Goal: Communication & Community: Answer question/provide support

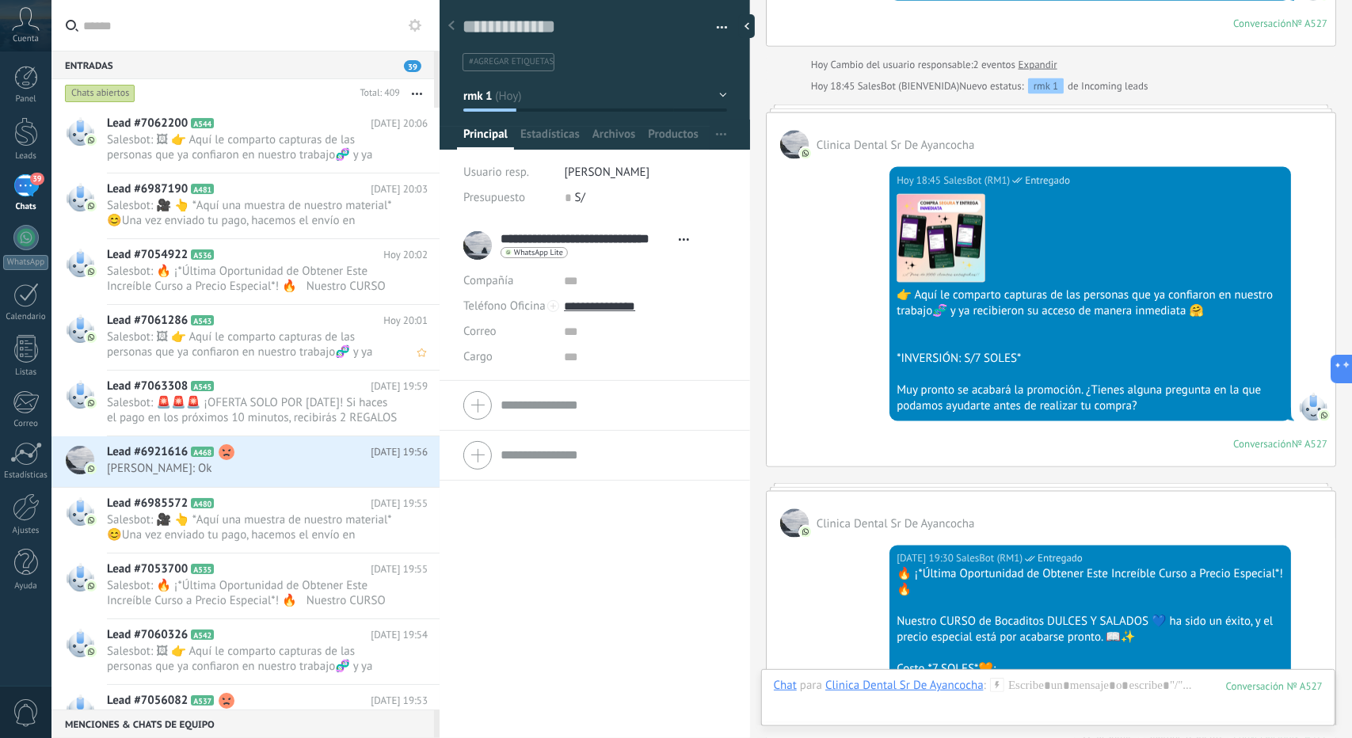
click at [245, 332] on span "Salesbot: 🖼 👉 Aquí le comparto capturas de las personas que ya confiaron en nue…" at bounding box center [252, 344] width 291 height 30
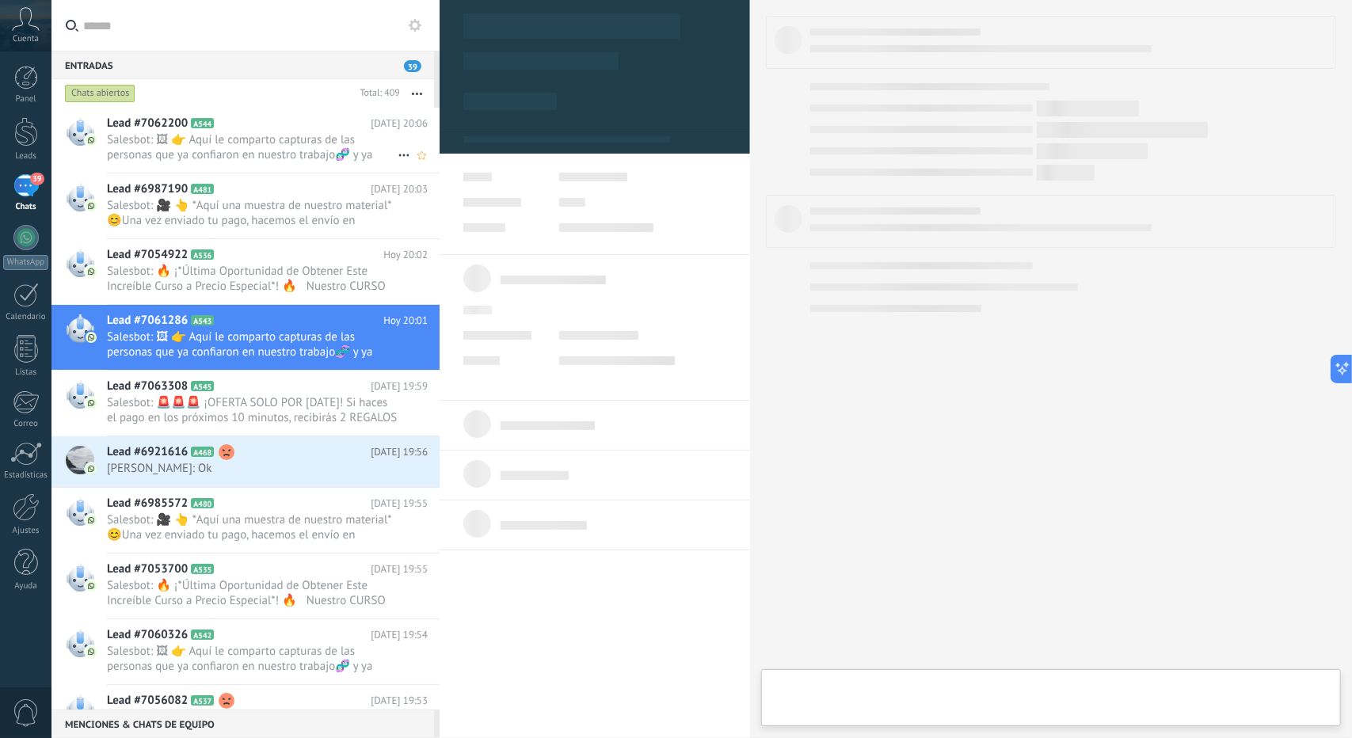
click at [283, 157] on span "Salesbot: 🖼 👉 Aquí le comparto capturas de las personas que ya confiaron en nue…" at bounding box center [252, 147] width 291 height 30
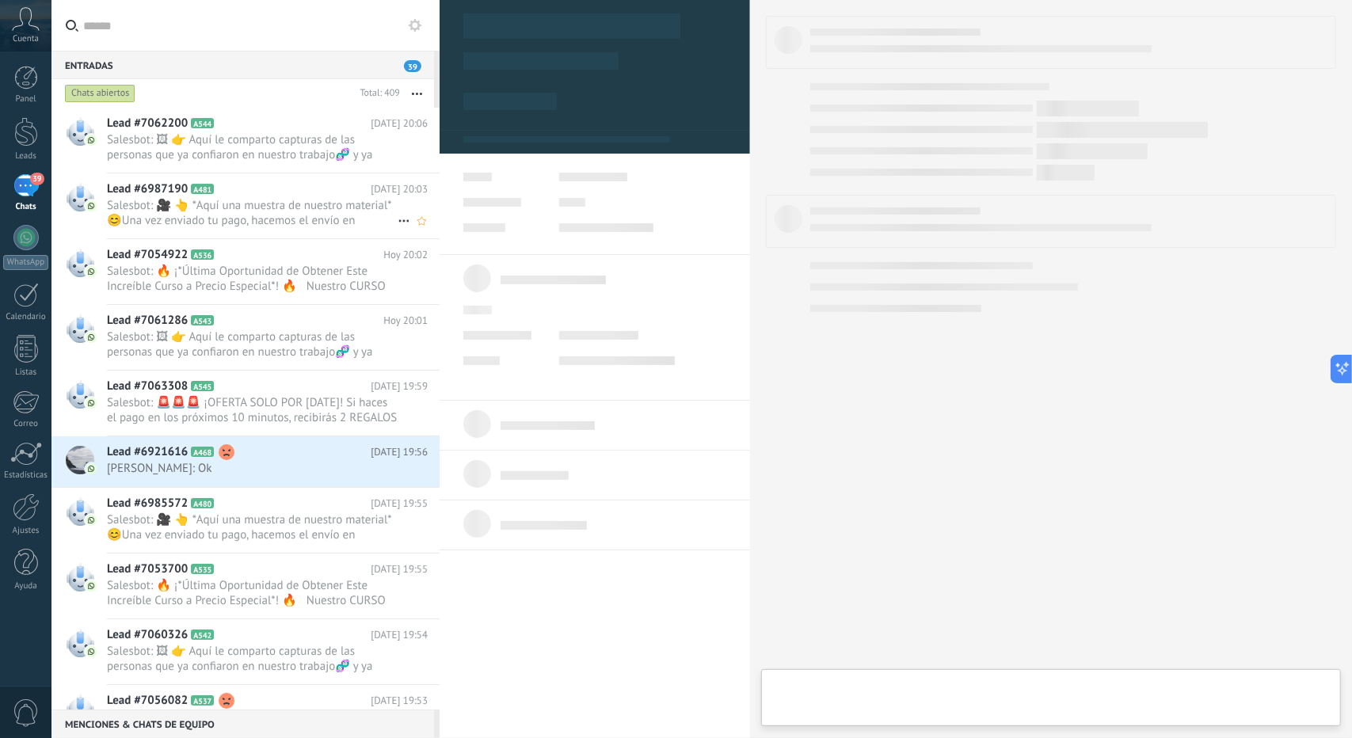
scroll to position [24, 0]
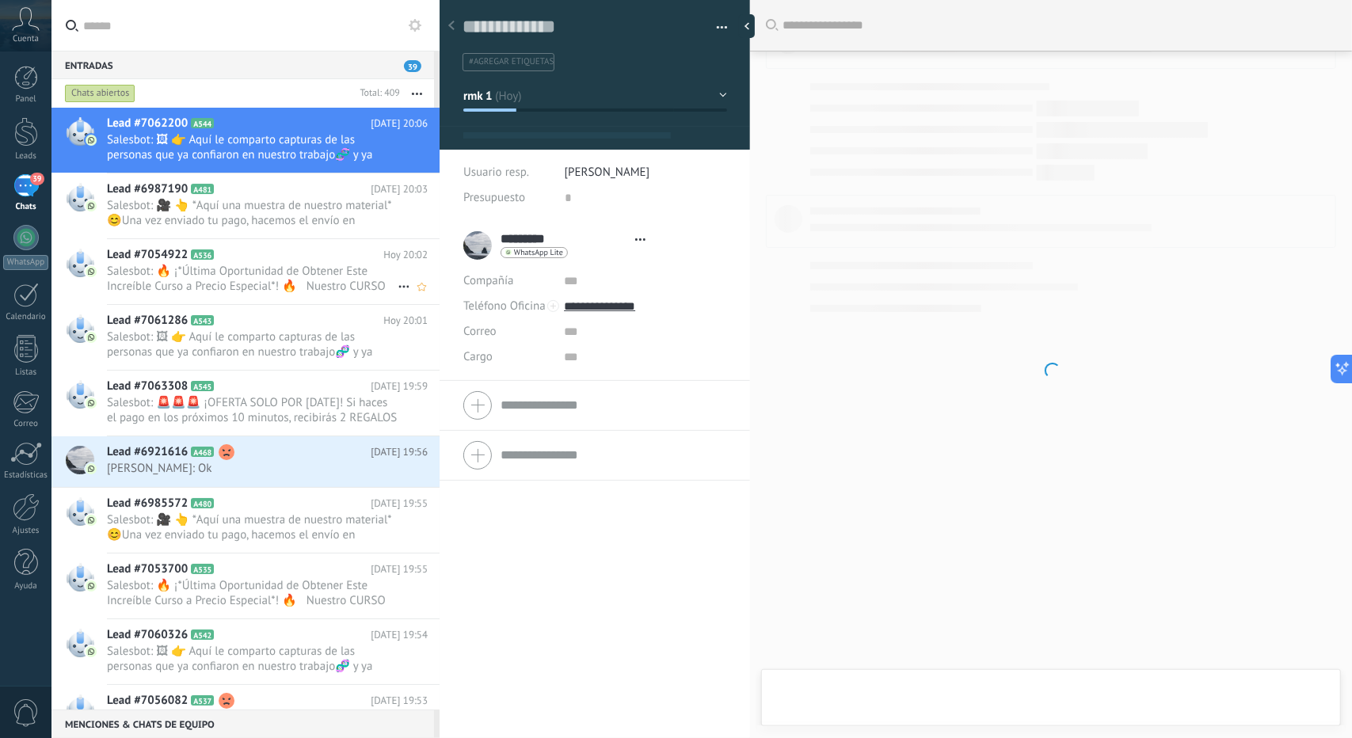
click at [236, 273] on span "Salesbot: 🔥 ¡*Última Oportunidad de Obtener Este Increíble Curso a Precio Espec…" at bounding box center [252, 279] width 291 height 30
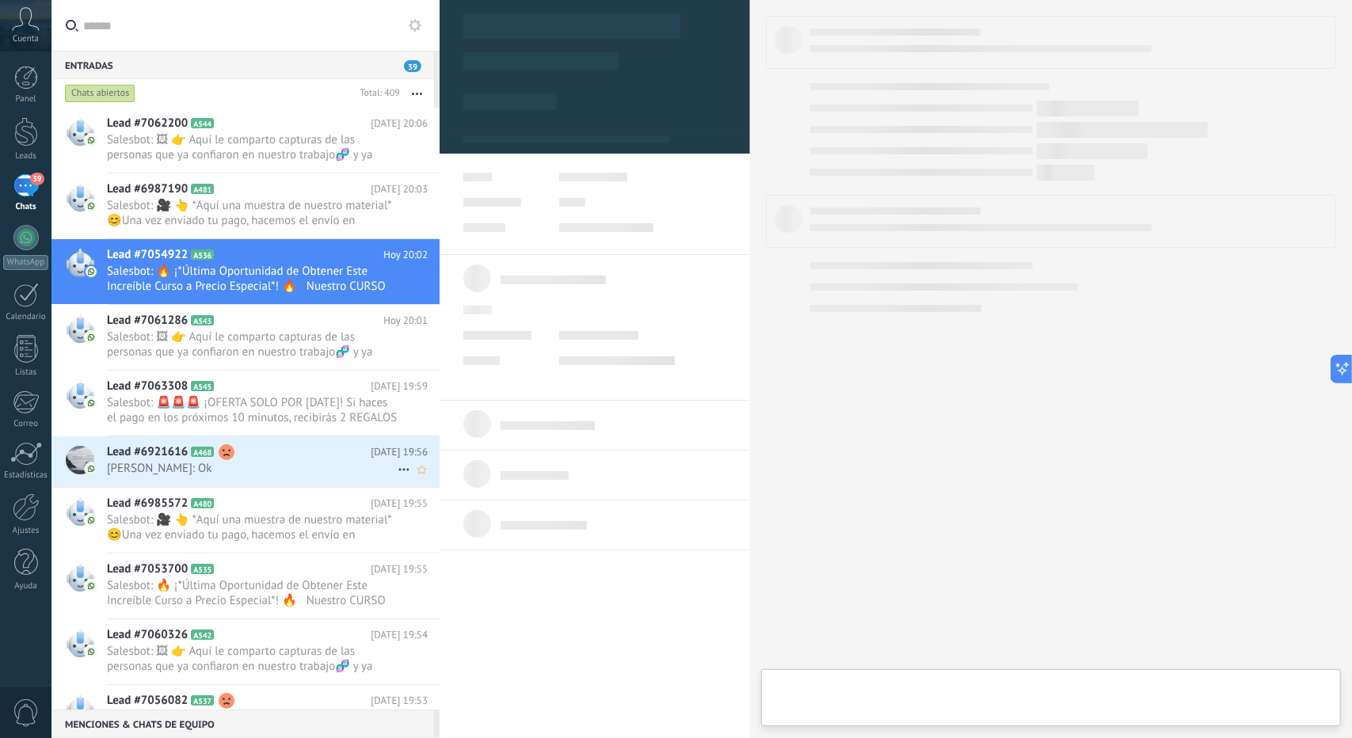
click at [285, 447] on h2 "Lead #6921616 A468" at bounding box center [239, 452] width 264 height 16
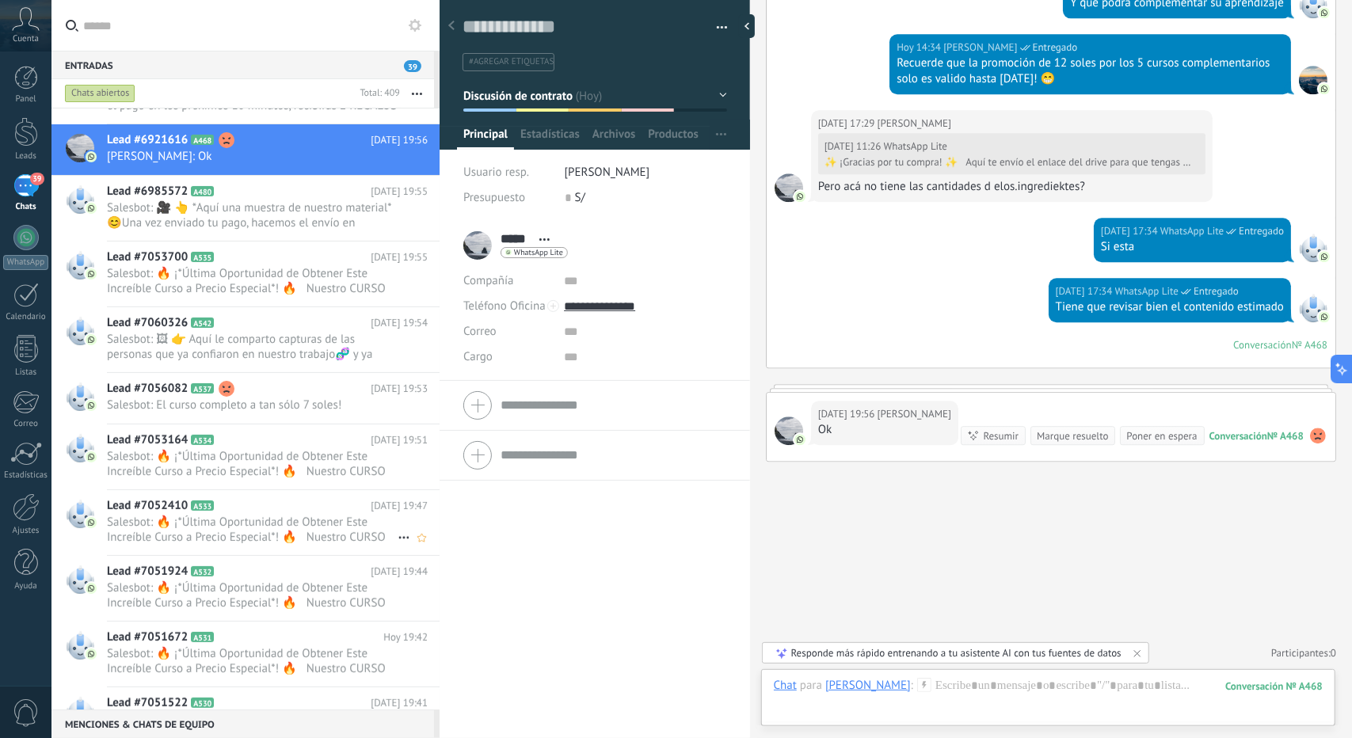
scroll to position [238, 0]
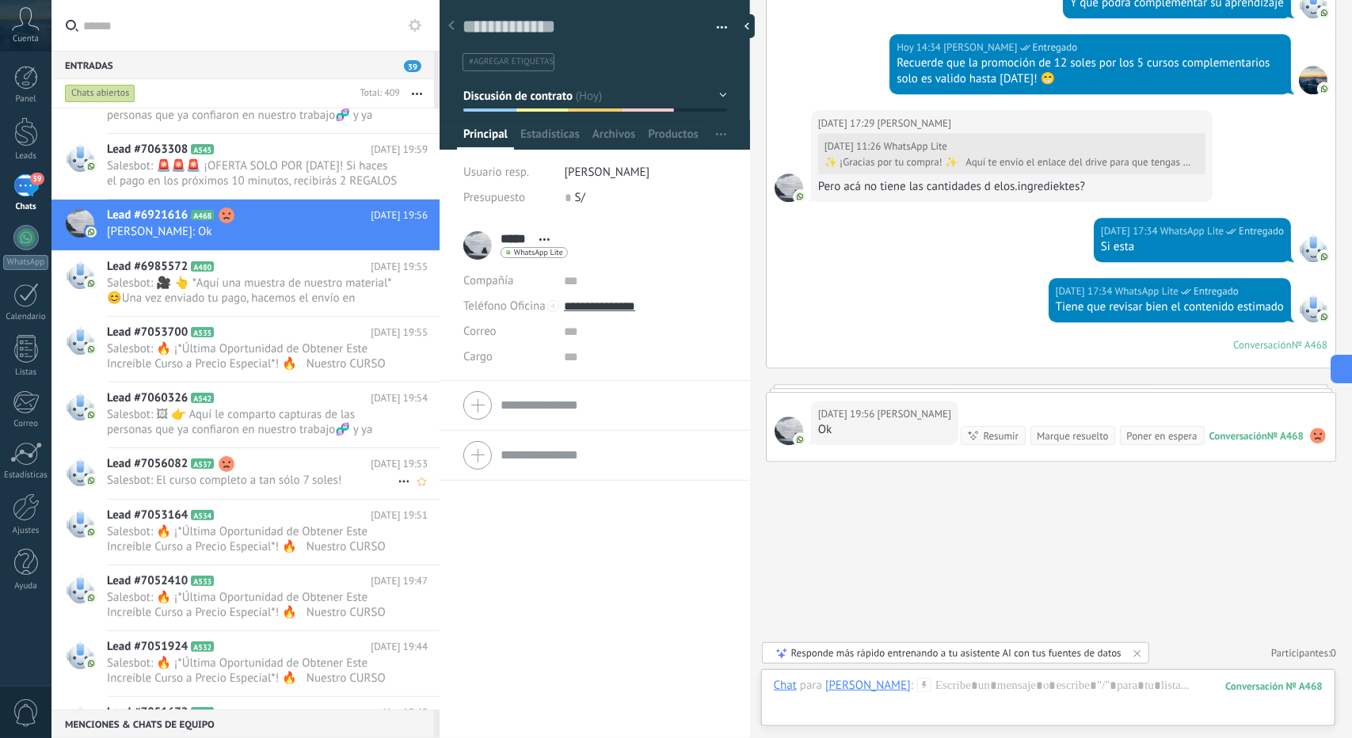
click at [271, 456] on h2 "Lead #7056082 A537" at bounding box center [239, 464] width 264 height 16
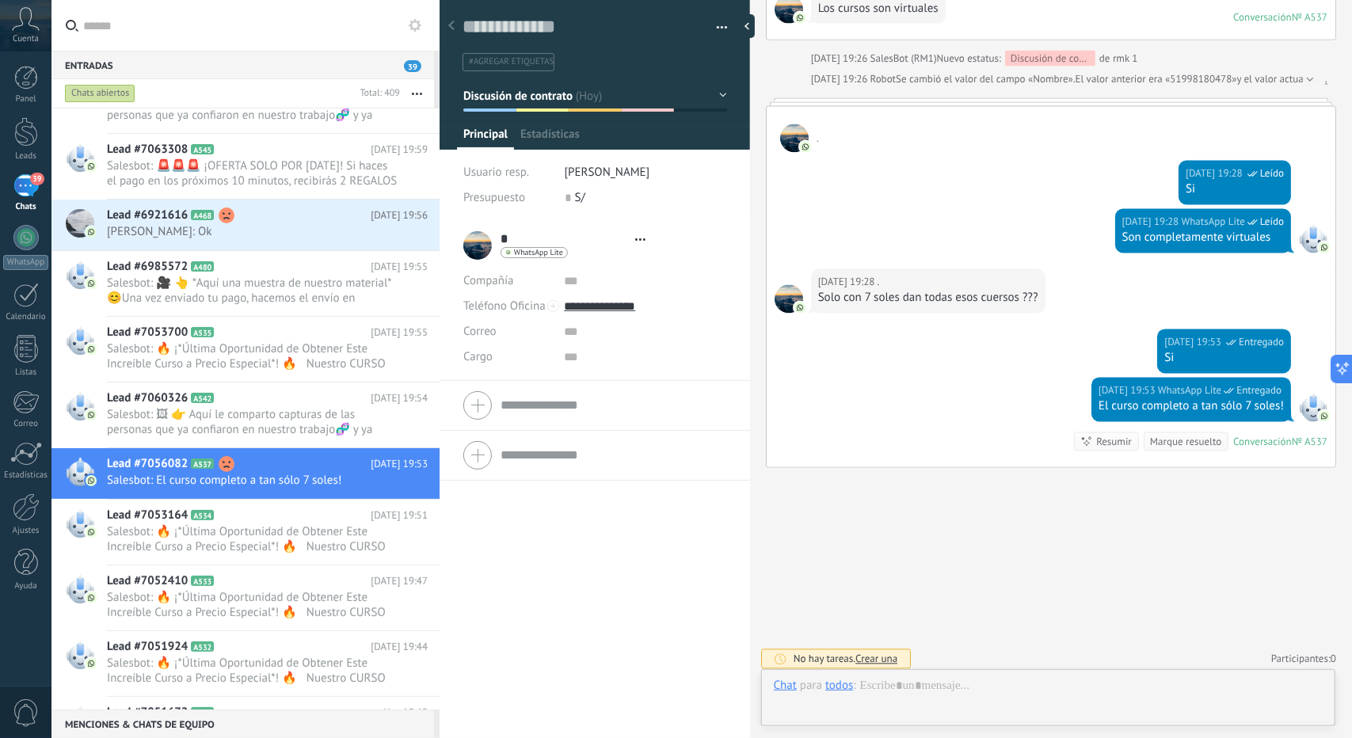
scroll to position [24, 0]
click at [556, 93] on span "Discusión de contrato" at bounding box center [518, 95] width 110 height 15
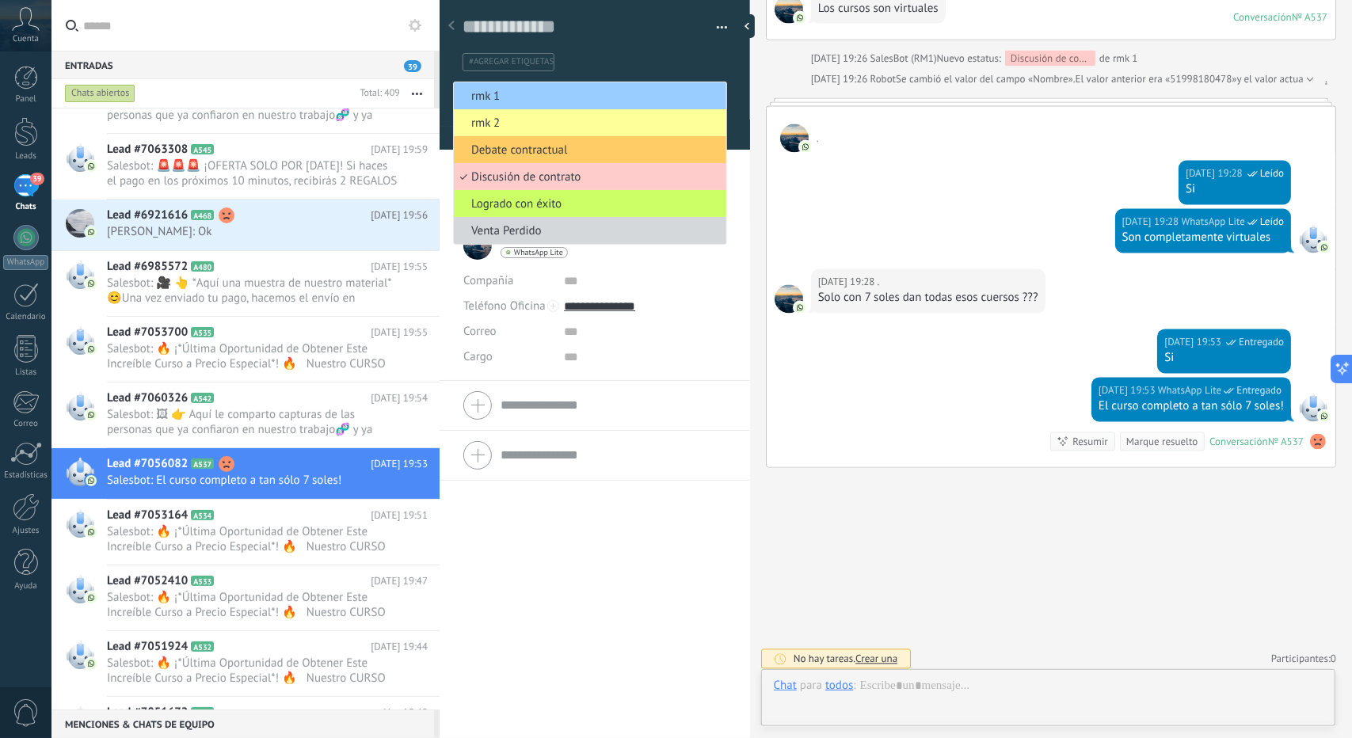
click at [556, 94] on span "rmk 1" at bounding box center [588, 96] width 268 height 15
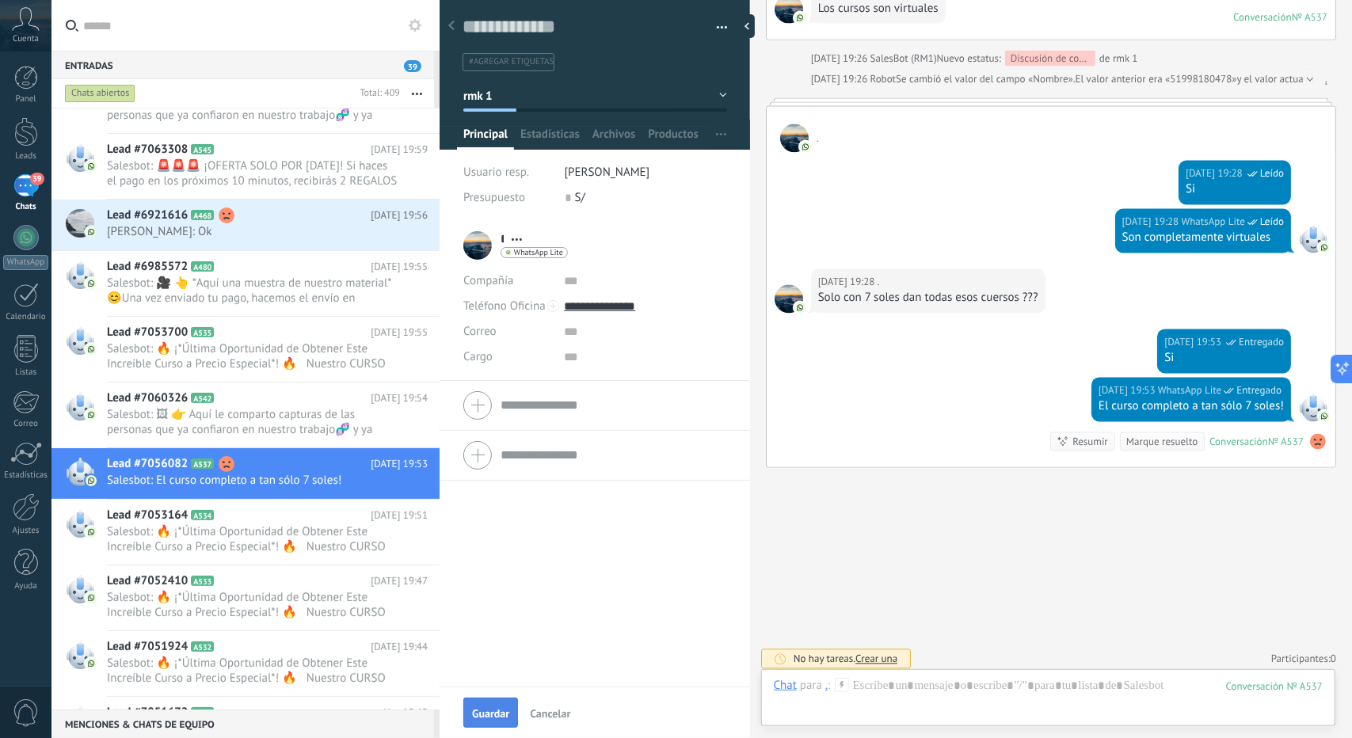
click at [494, 713] on span "Guardar" at bounding box center [490, 713] width 37 height 11
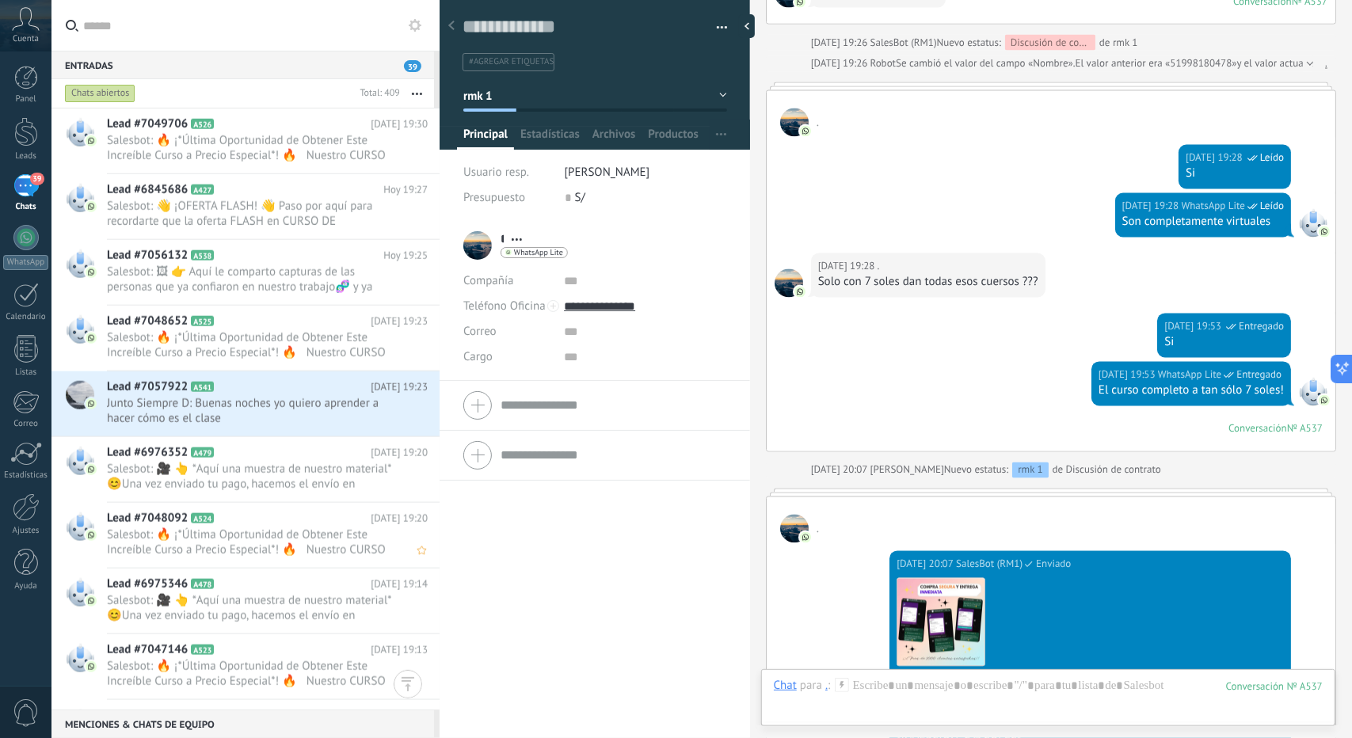
scroll to position [1346, 0]
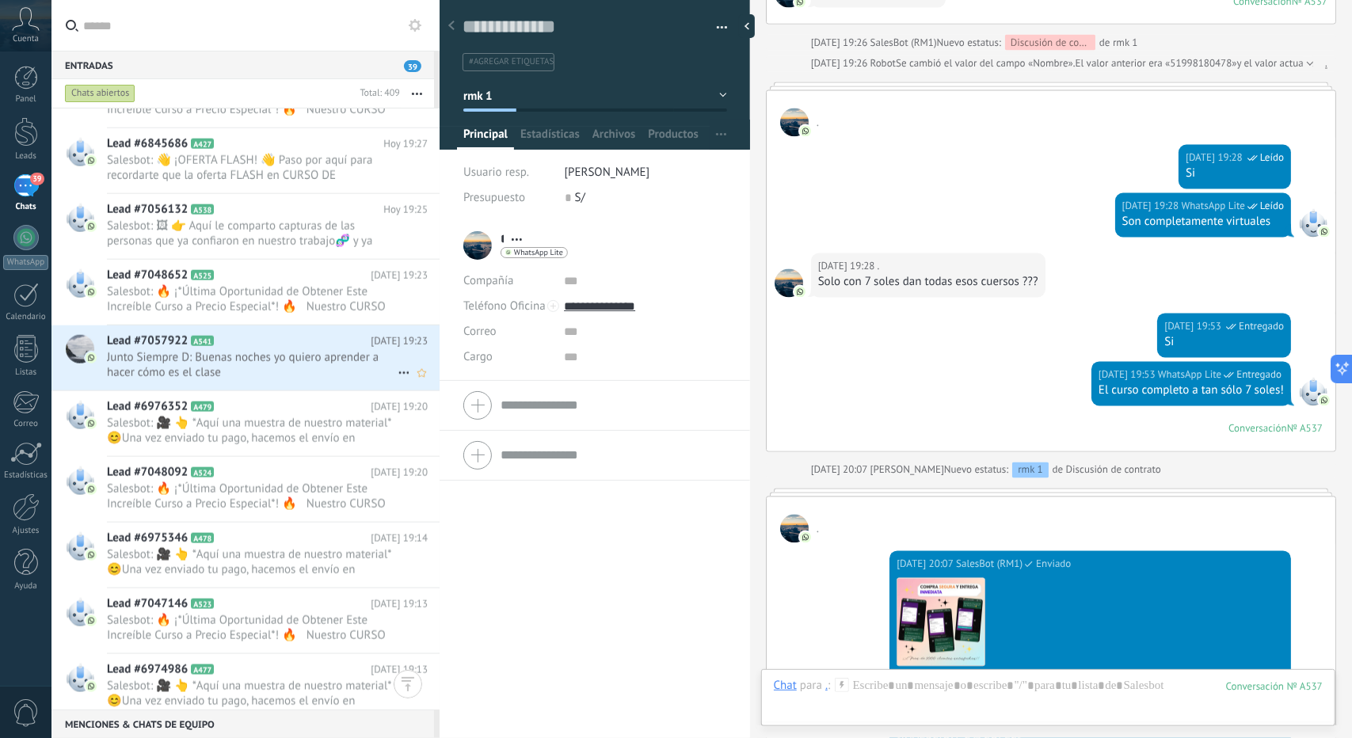
click at [320, 360] on span "Junto Siempre D: Buenas noches yo quiero aprender a hacer cómo es el clase" at bounding box center [252, 365] width 291 height 30
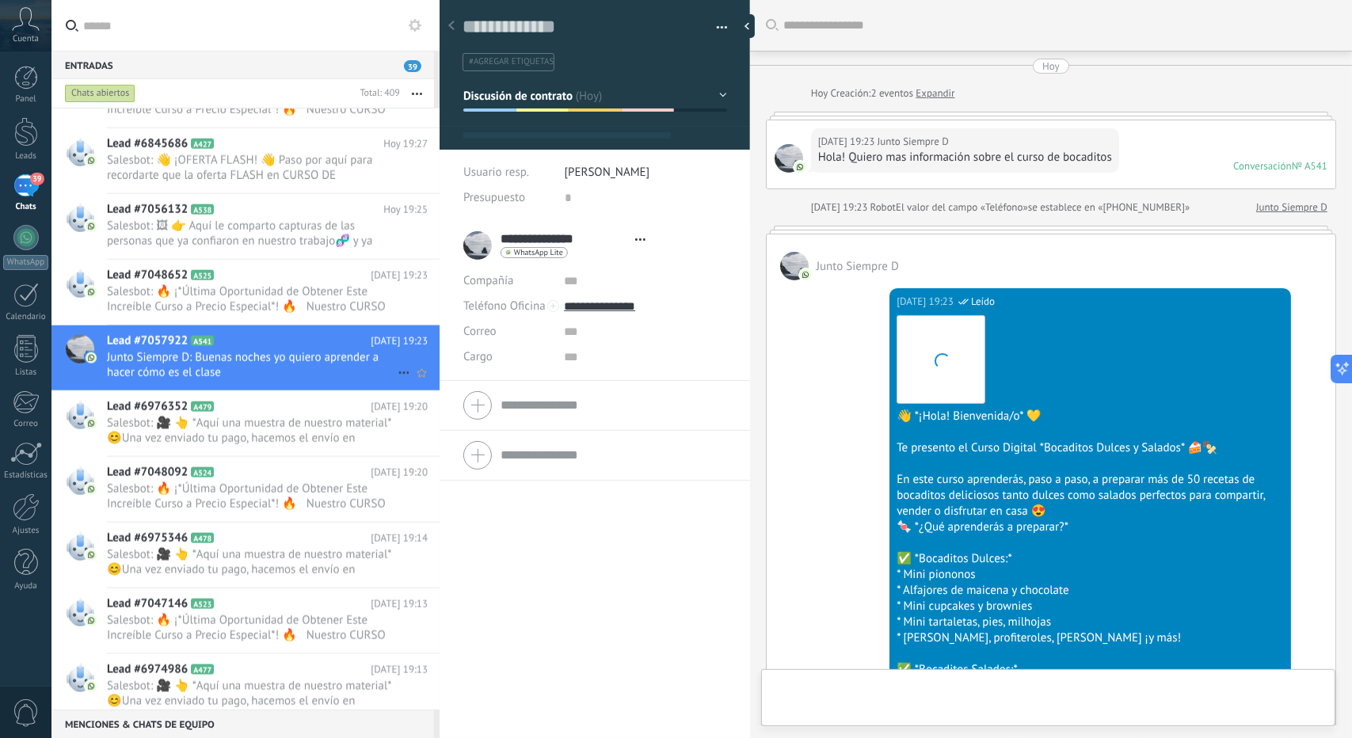
type textarea "**********"
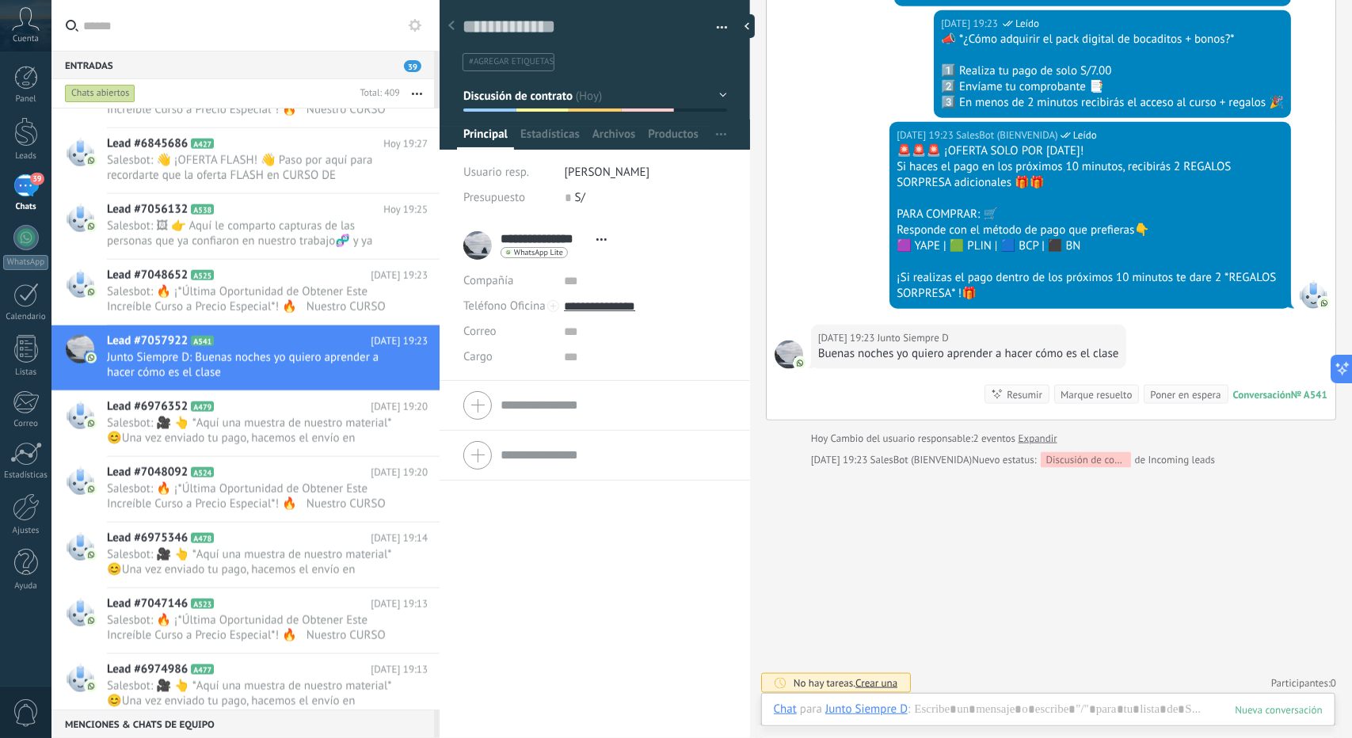
scroll to position [1167, 0]
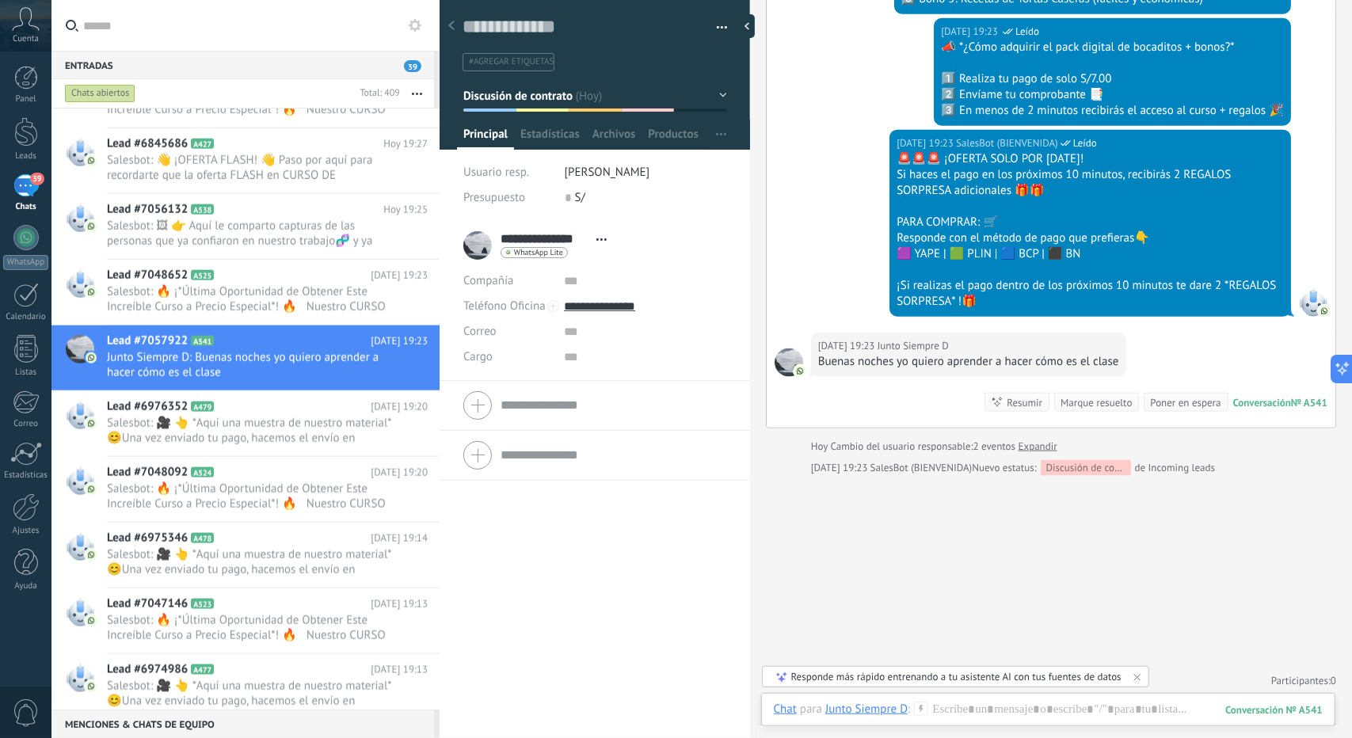
click at [534, 102] on span "Discusión de contrato" at bounding box center [518, 95] width 110 height 15
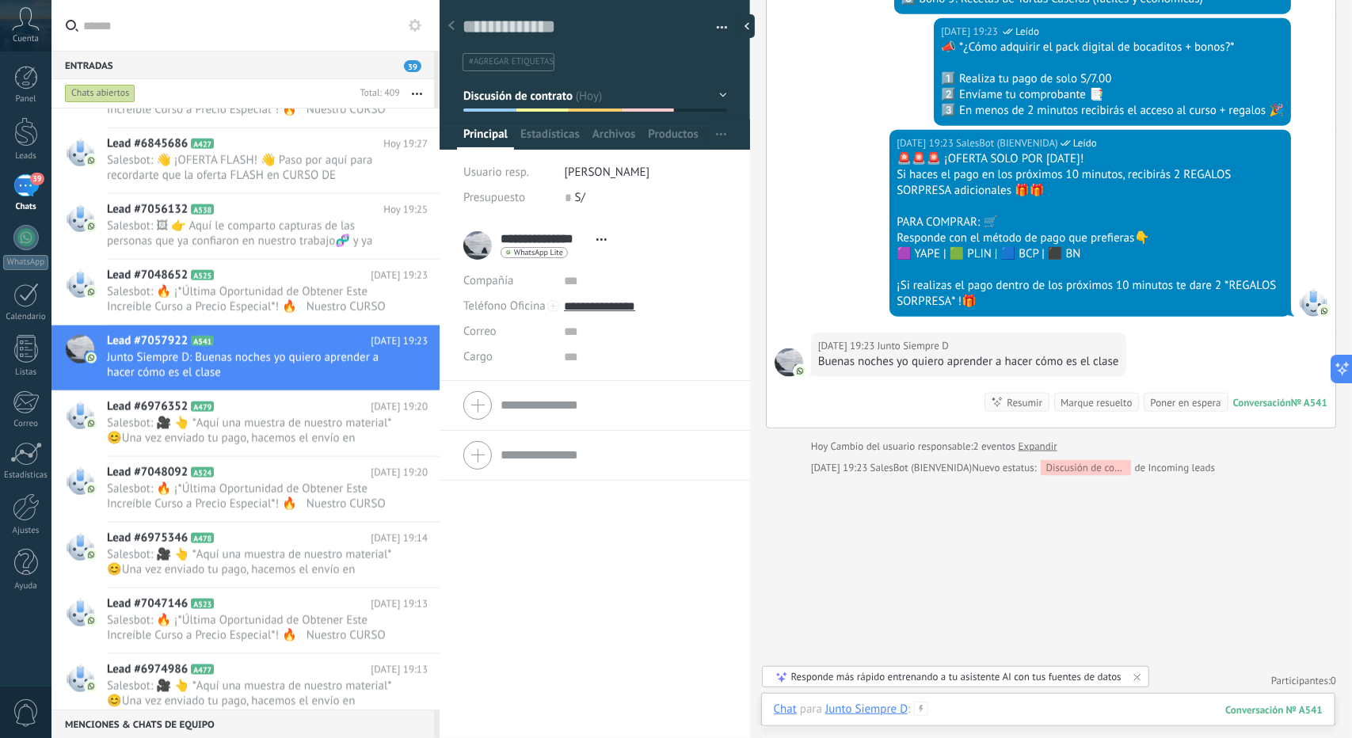
click at [995, 706] on div at bounding box center [1048, 726] width 549 height 48
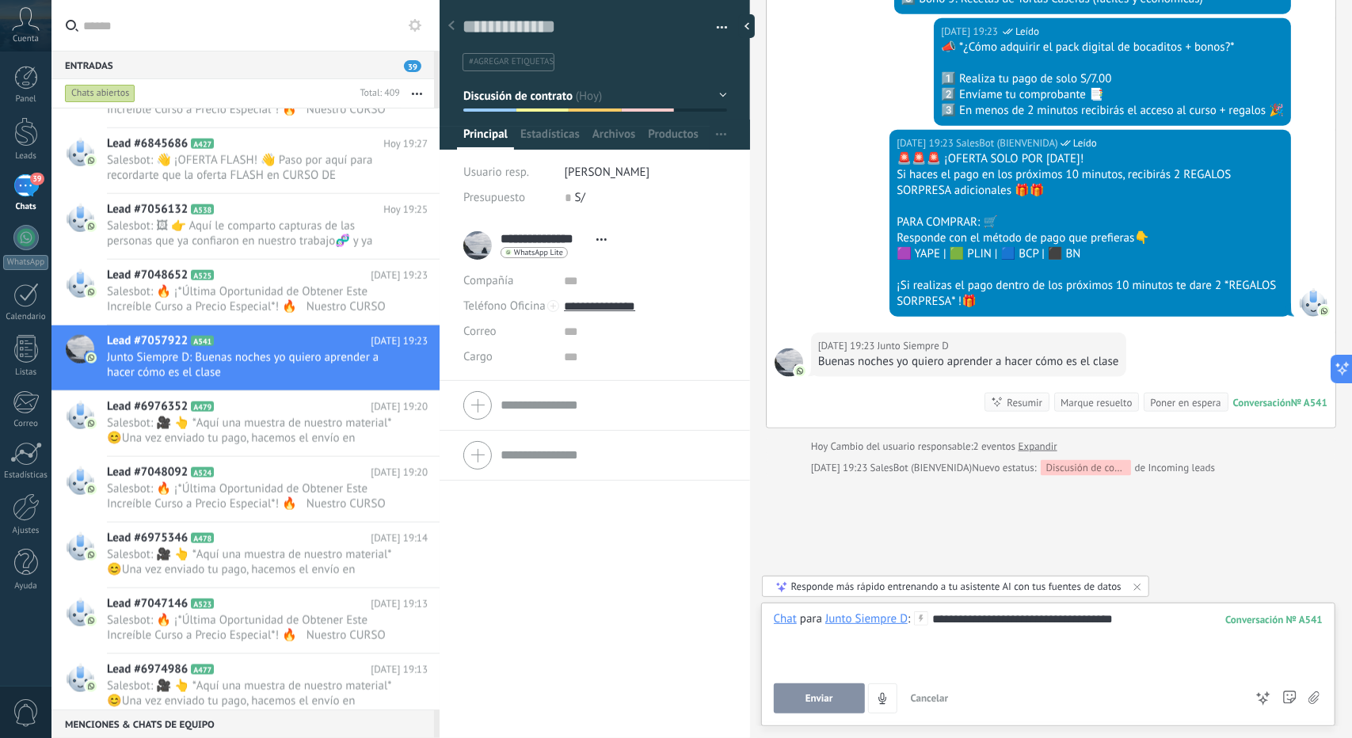
click at [847, 701] on button "Enviar" at bounding box center [819, 698] width 91 height 30
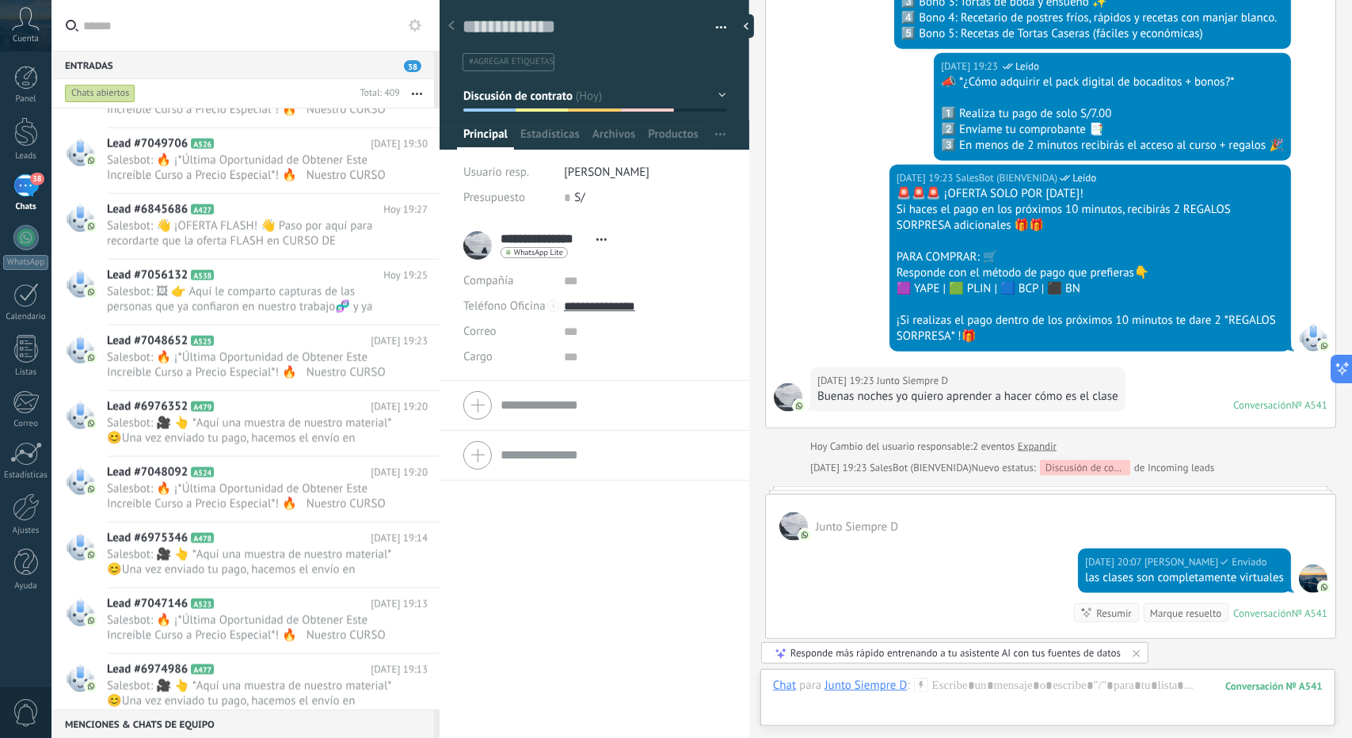
scroll to position [24, 0]
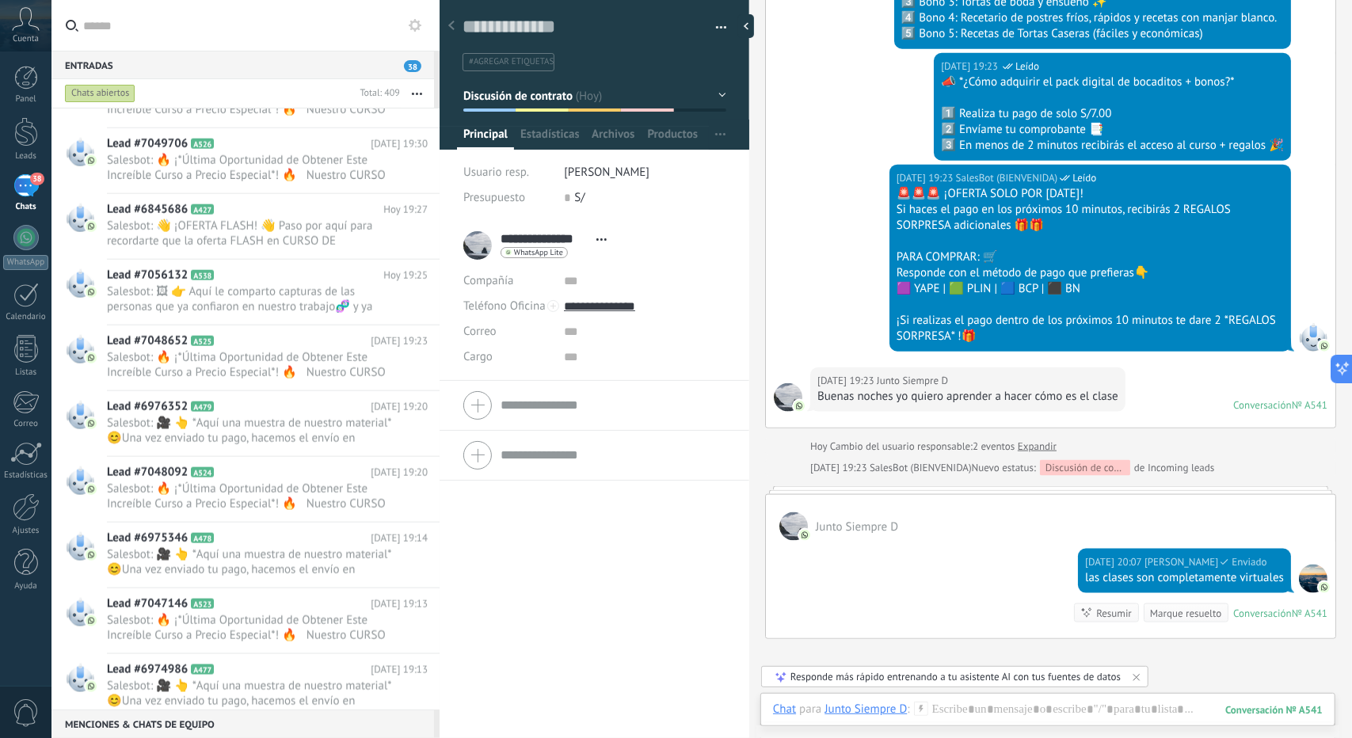
drag, startPoint x: 743, startPoint y: 565, endPoint x: 683, endPoint y: 550, distance: 61.8
click at [683, 549] on div "**********" at bounding box center [594, 480] width 310 height 518
drag, startPoint x: 683, startPoint y: 550, endPoint x: 668, endPoint y: 552, distance: 14.3
click at [668, 552] on div "**********" at bounding box center [594, 480] width 310 height 518
click at [668, 551] on div "**********" at bounding box center [594, 480] width 310 height 518
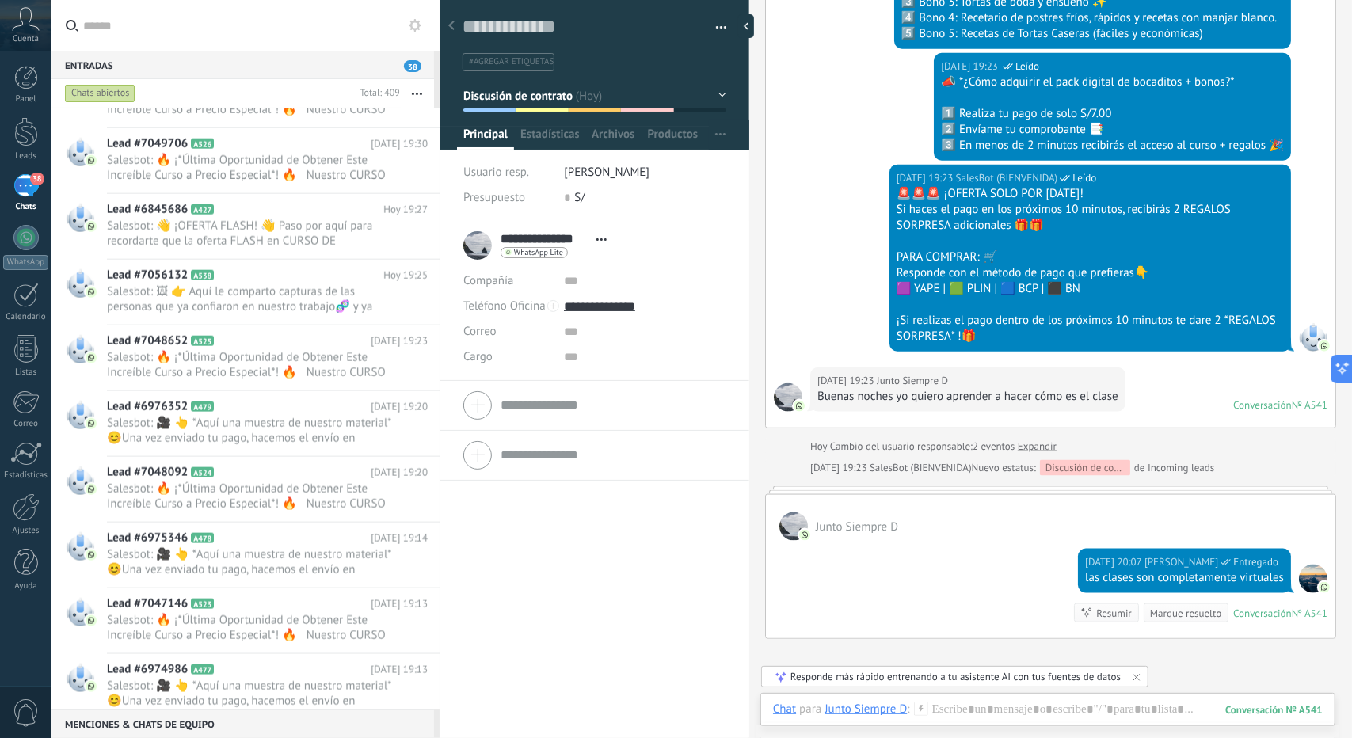
click at [665, 549] on div "**********" at bounding box center [594, 480] width 310 height 518
click at [664, 549] on div "**********" at bounding box center [594, 480] width 310 height 518
click at [664, 550] on div "**********" at bounding box center [594, 480] width 310 height 518
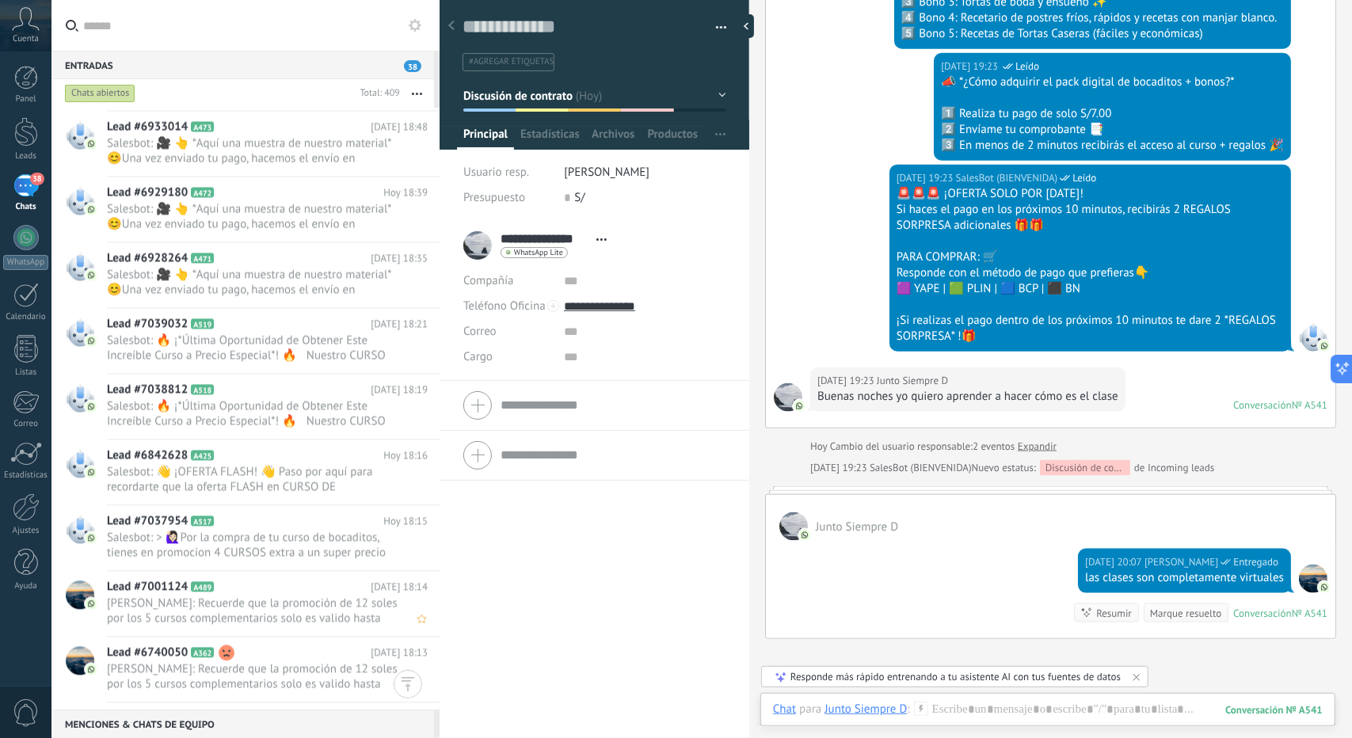
scroll to position [2376, 0]
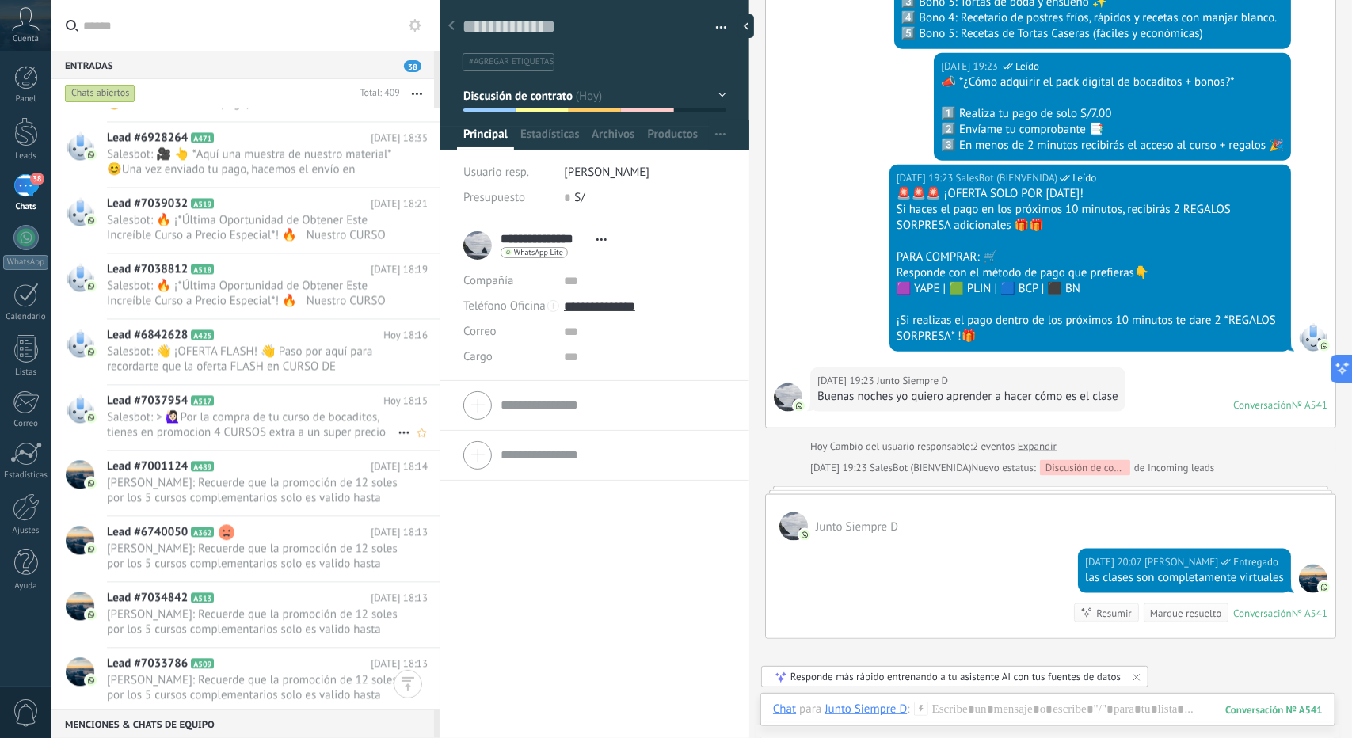
click at [307, 421] on span "Salesbot: > 🙋🏻‍♀Por la compra de tu curso de bocaditos, tienes en promocion 4 C…" at bounding box center [252, 424] width 291 height 30
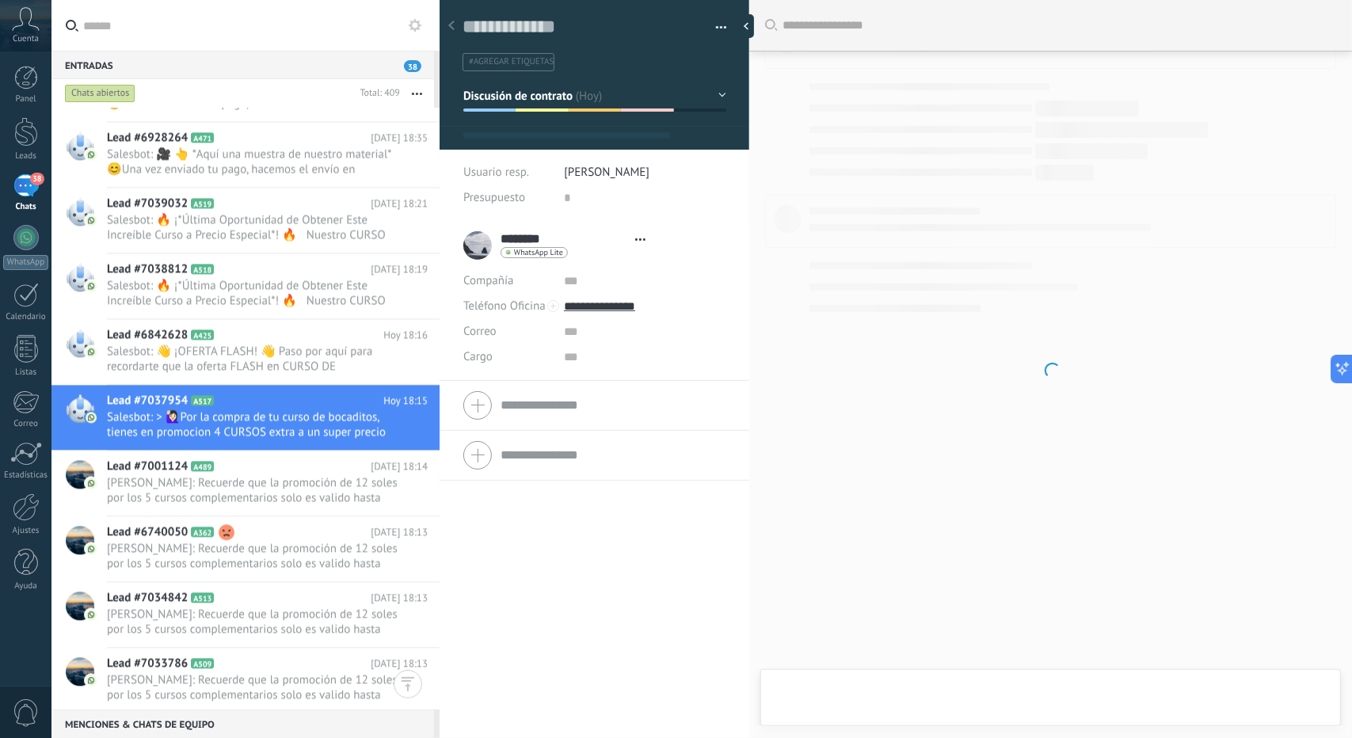
type textarea "**********"
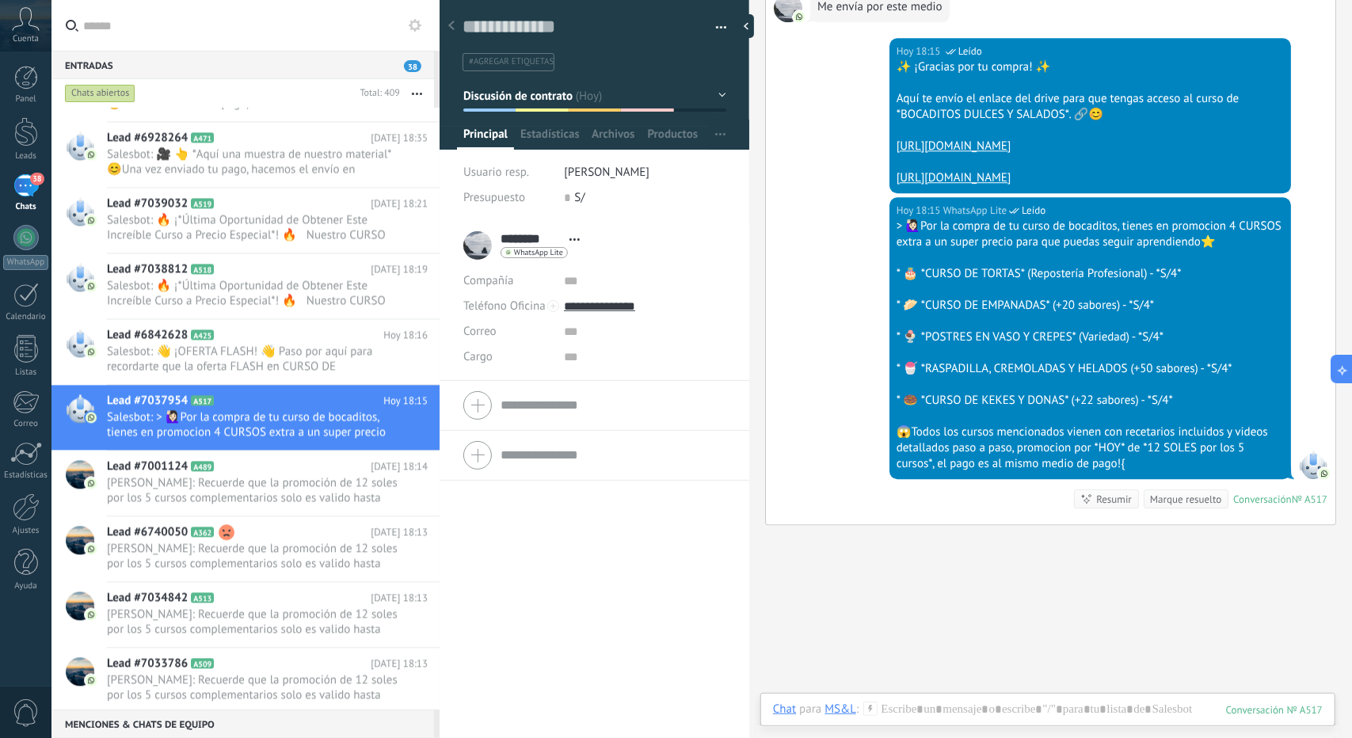
click at [938, 702] on div at bounding box center [1048, 726] width 550 height 48
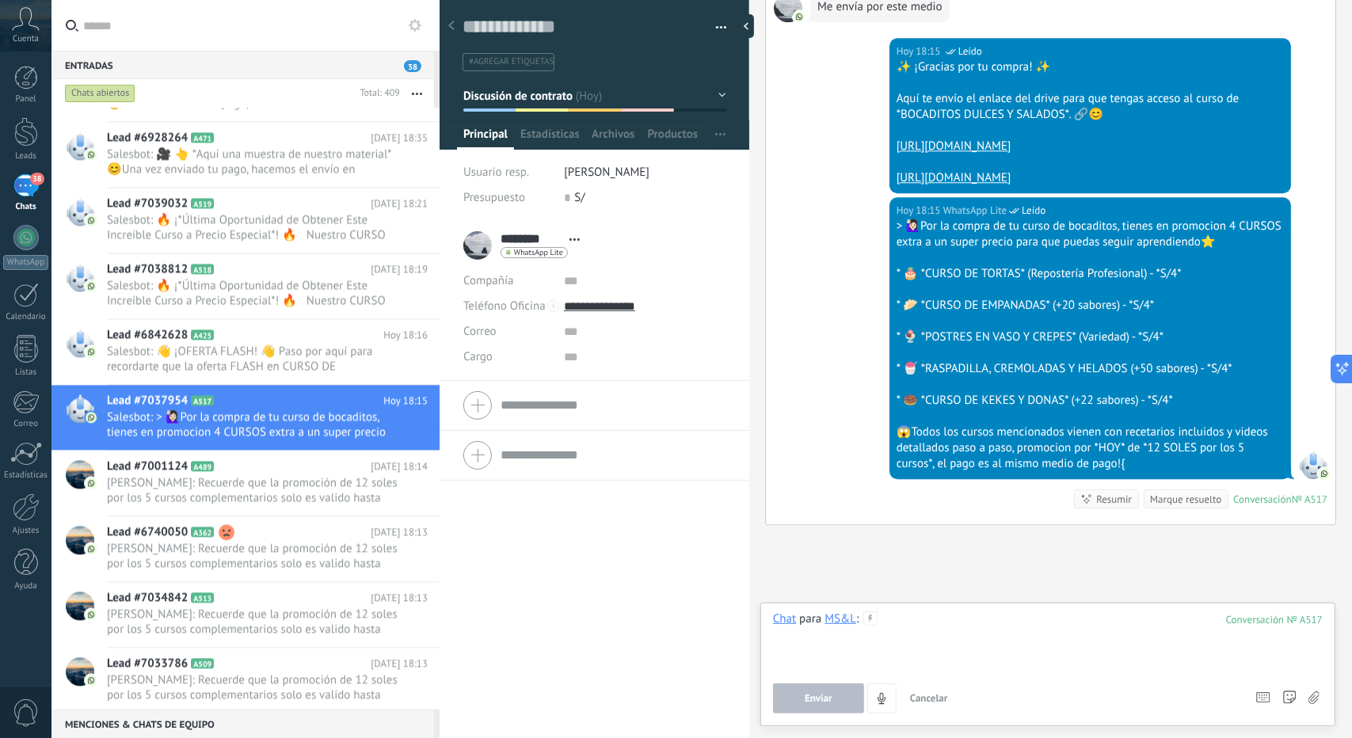
paste div
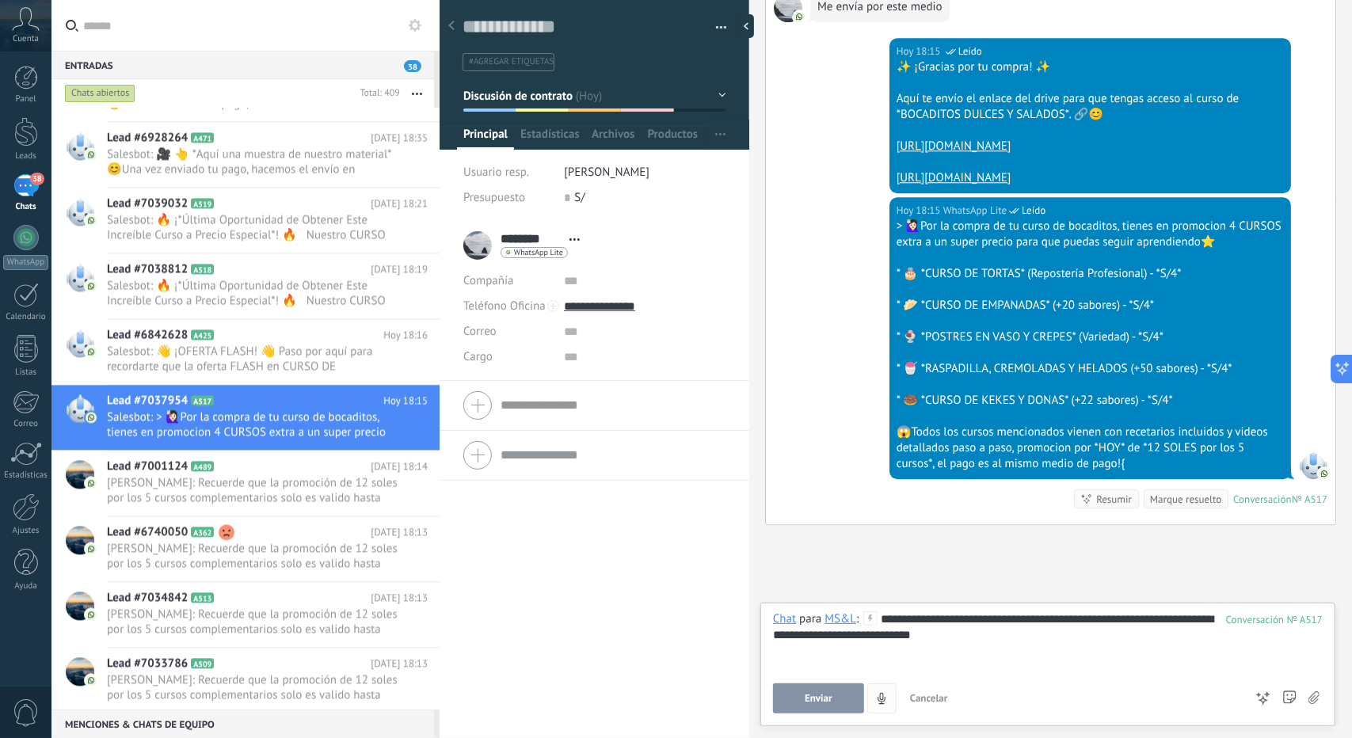
click at [832, 693] on button "Enviar" at bounding box center [818, 698] width 91 height 30
click at [833, 694] on icon "4" at bounding box center [831, 698] width 13 height 13
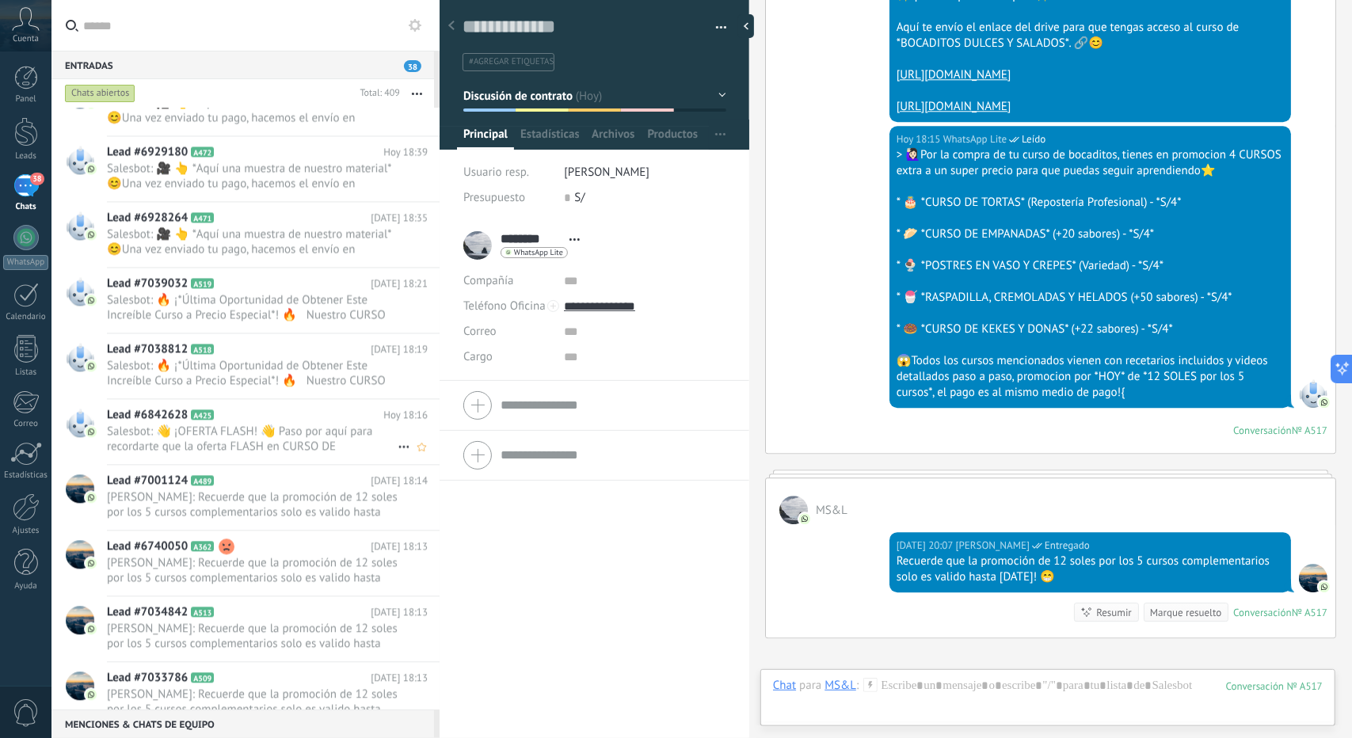
scroll to position [2534, 0]
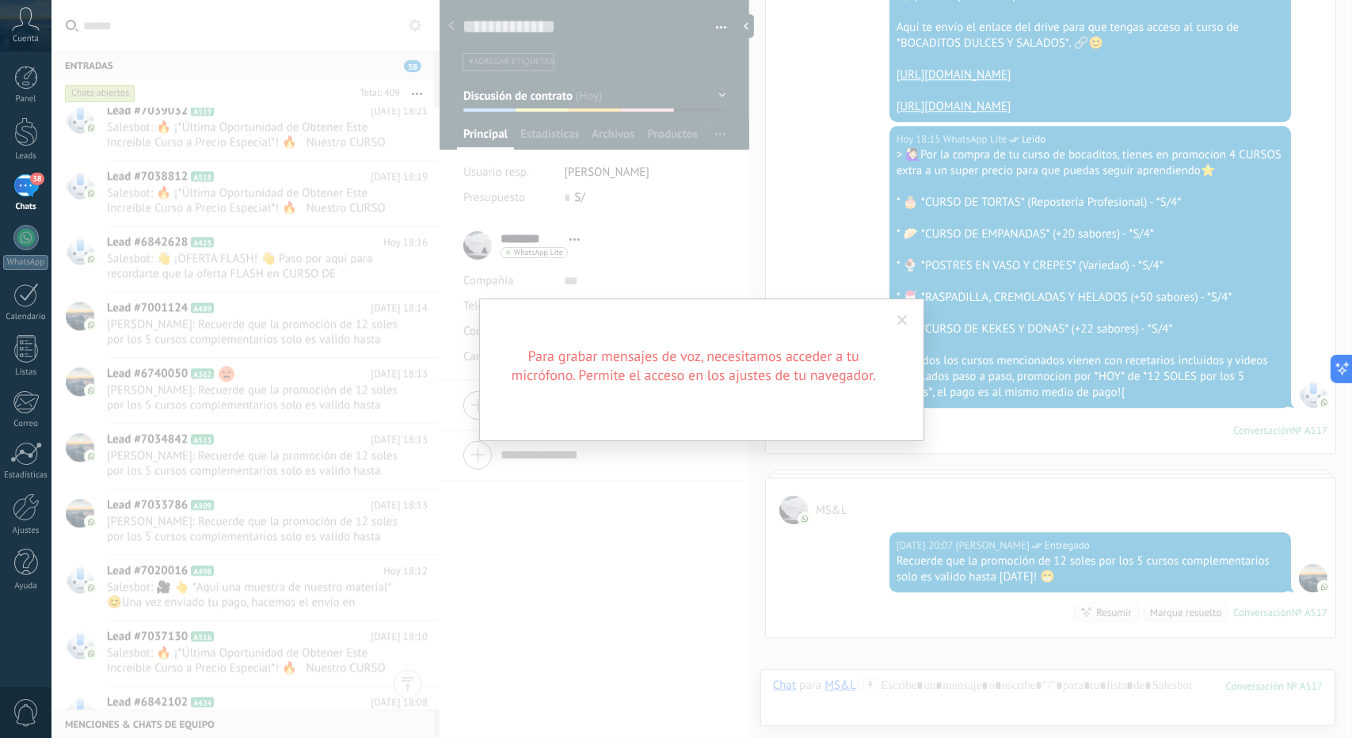
click at [900, 327] on span at bounding box center [902, 320] width 26 height 27
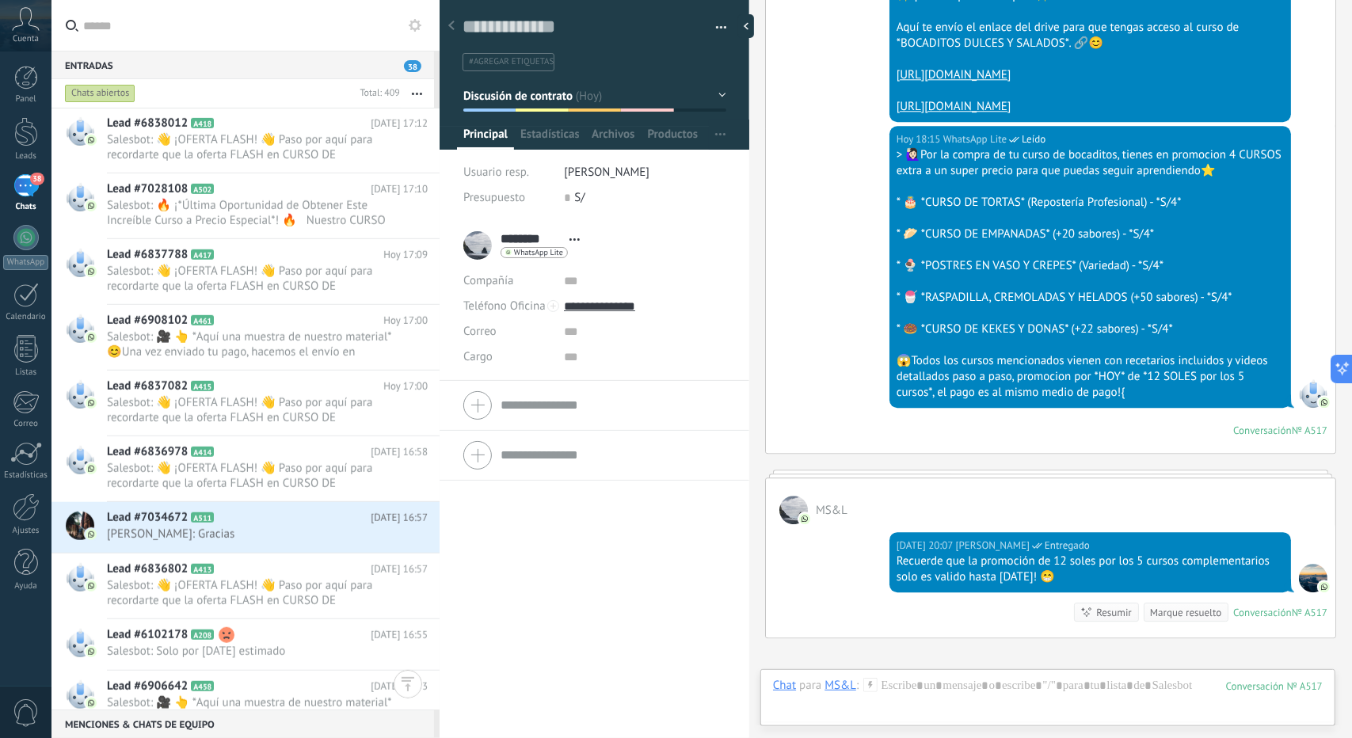
scroll to position [5068, 0]
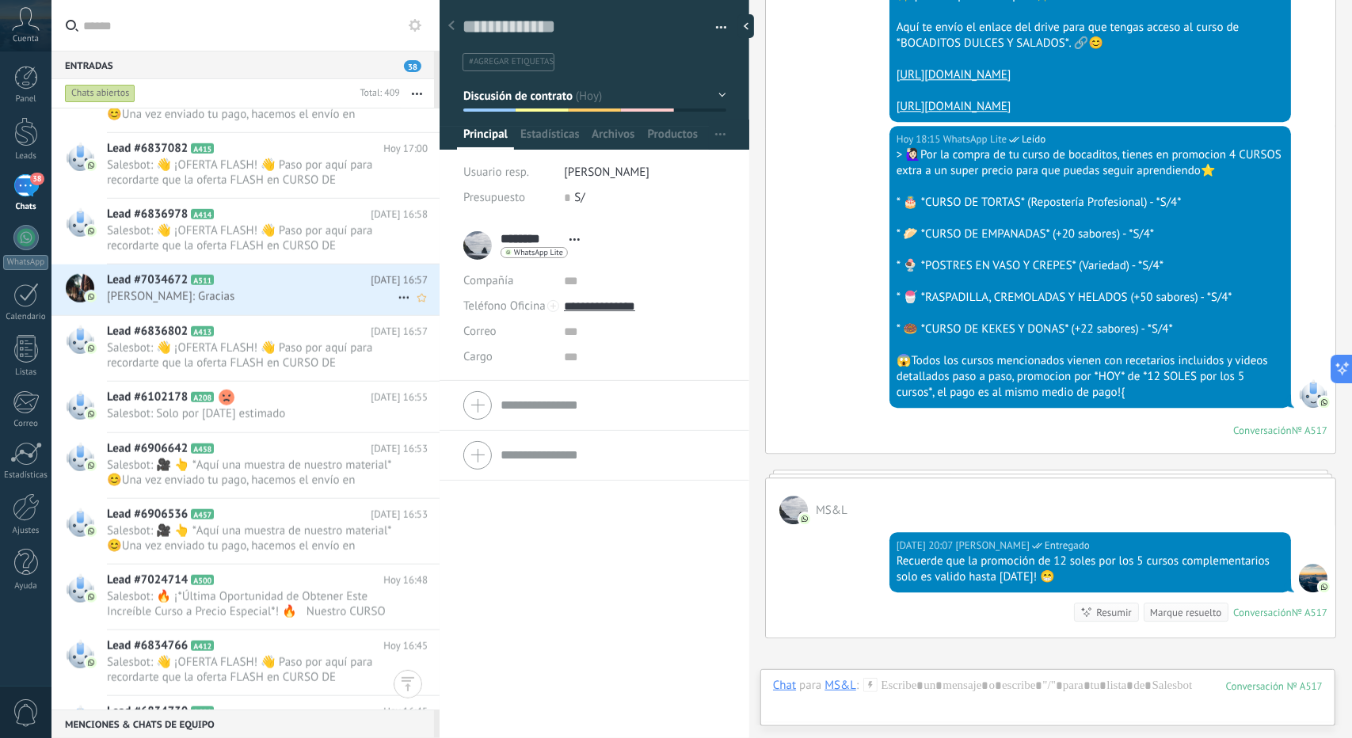
click at [215, 292] on span "[PERSON_NAME]: Gracias" at bounding box center [252, 296] width 291 height 15
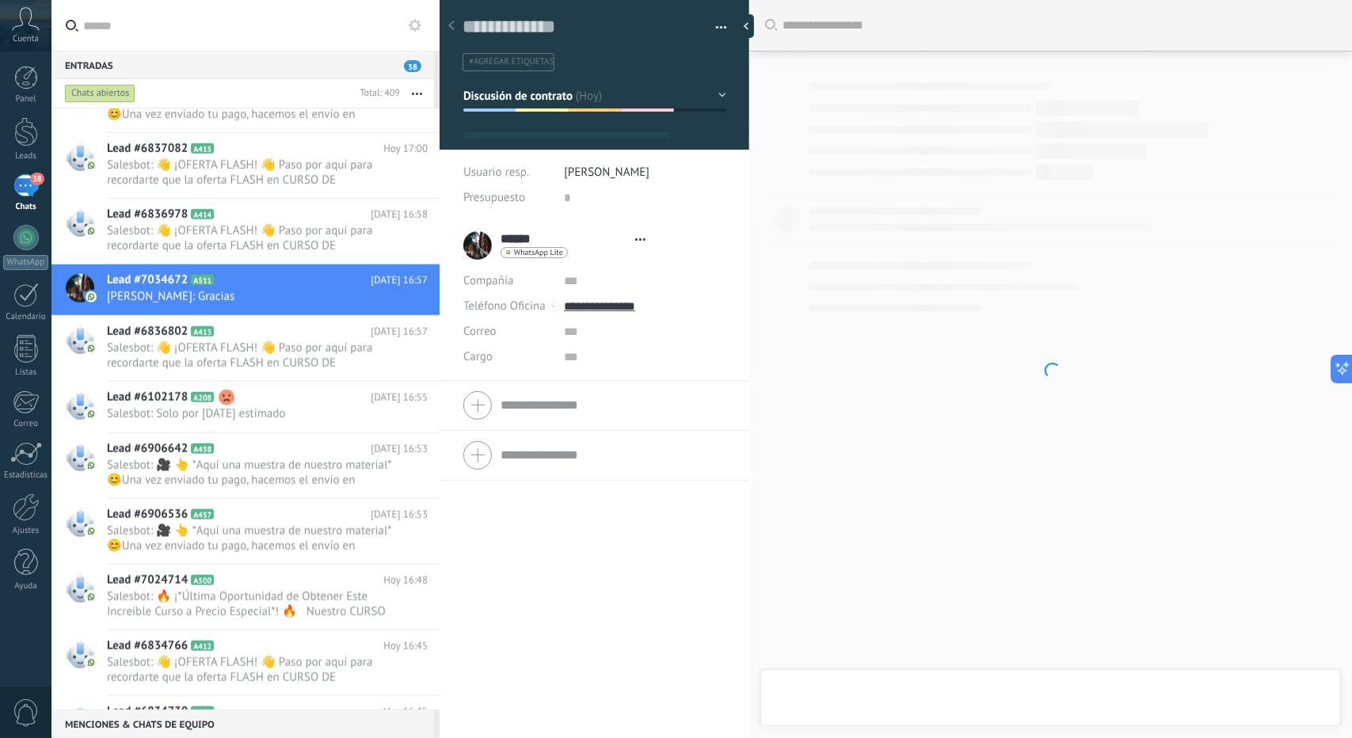
type textarea "**********"
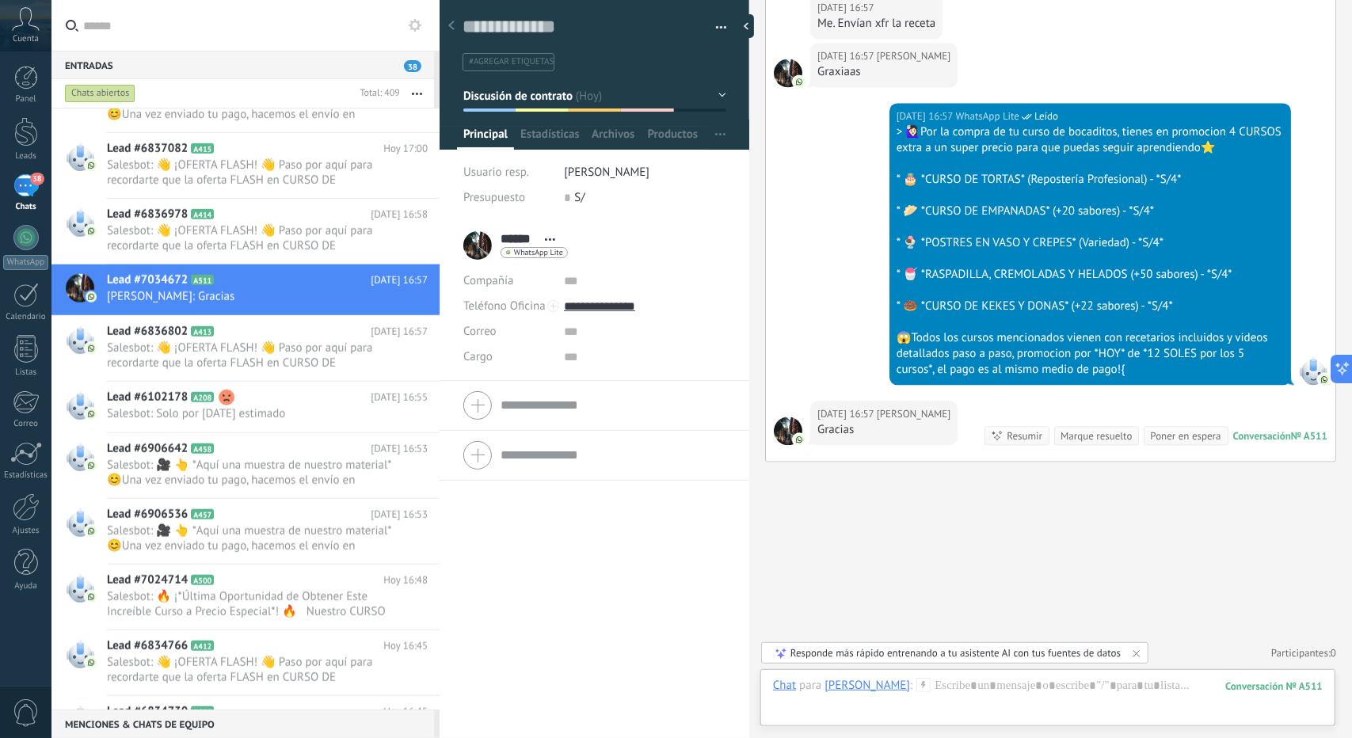
click at [1006, 675] on div "Chat Correo Nota Tarea Chat para [PERSON_NAME] : 511 Enviar Cancelar Rastrear c…" at bounding box center [1047, 697] width 575 height 57
click at [1011, 687] on div "Chat para [PERSON_NAME] : 511 Enviar Cancelar Rastrear clics en links ? Reducir…" at bounding box center [1048, 702] width 550 height 48
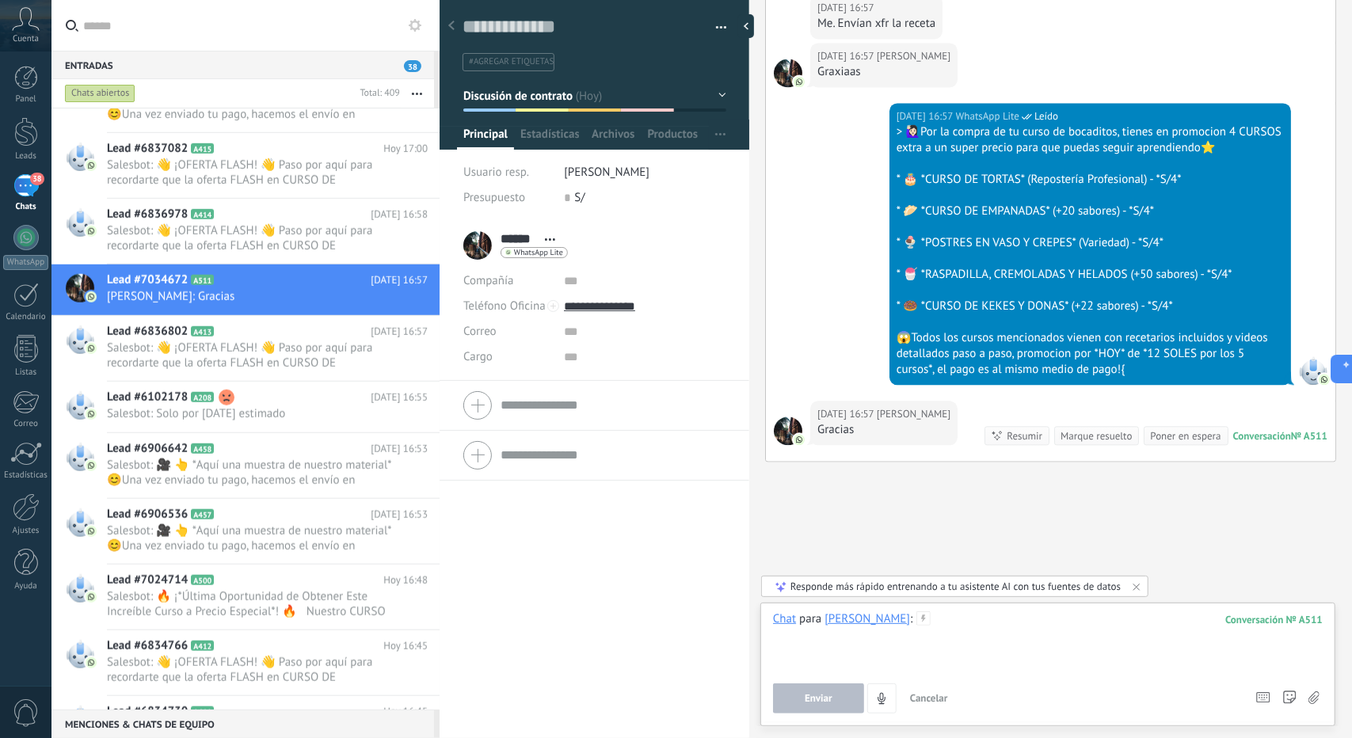
click at [1001, 627] on div at bounding box center [1048, 641] width 550 height 60
paste div
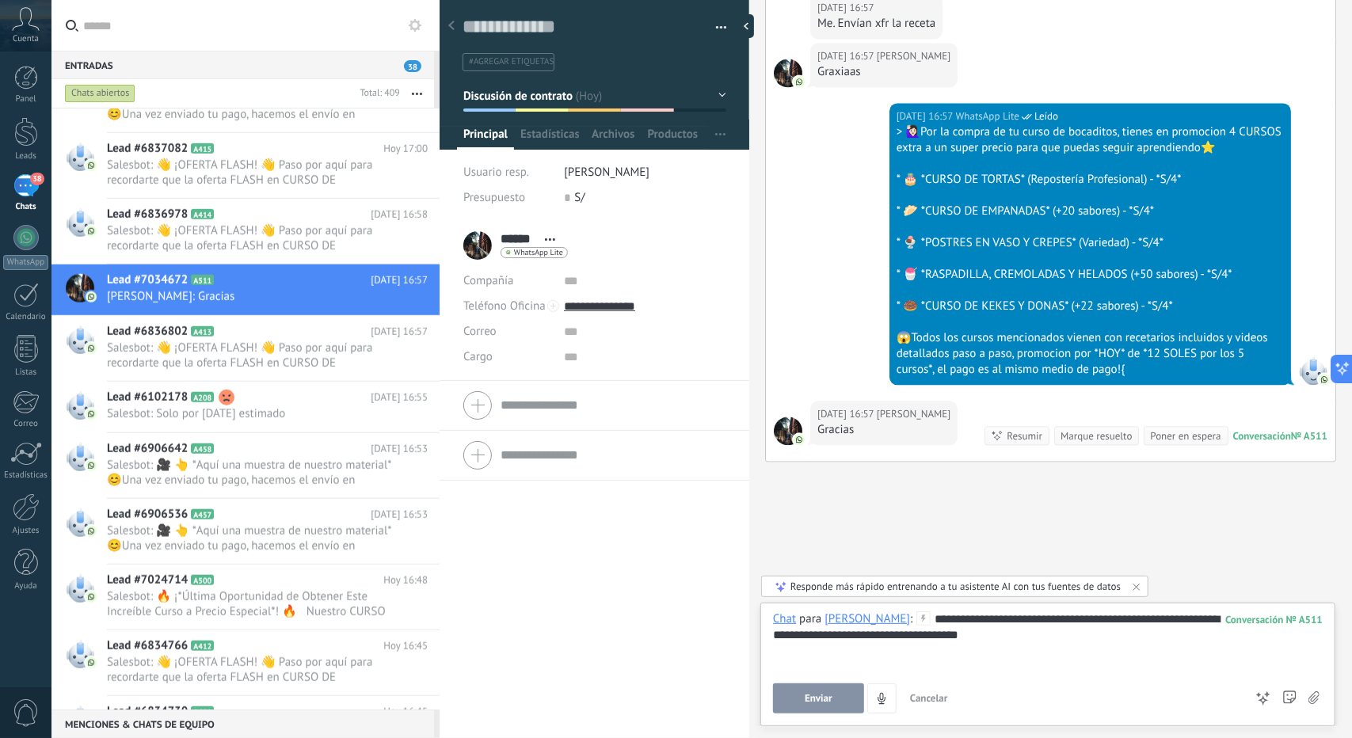
click at [802, 699] on button "Enviar" at bounding box center [818, 698] width 91 height 30
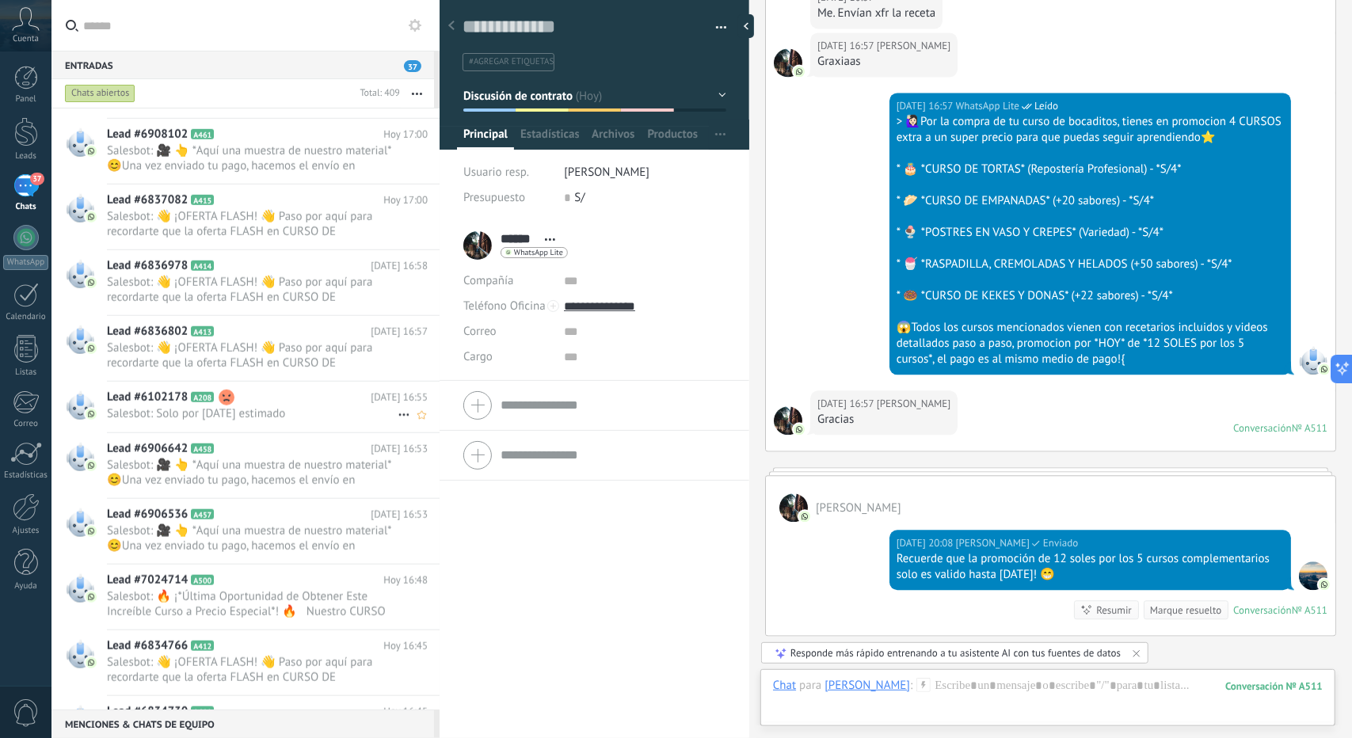
click at [280, 406] on span "Salesbot: Solo por [DATE] estimado" at bounding box center [252, 413] width 291 height 15
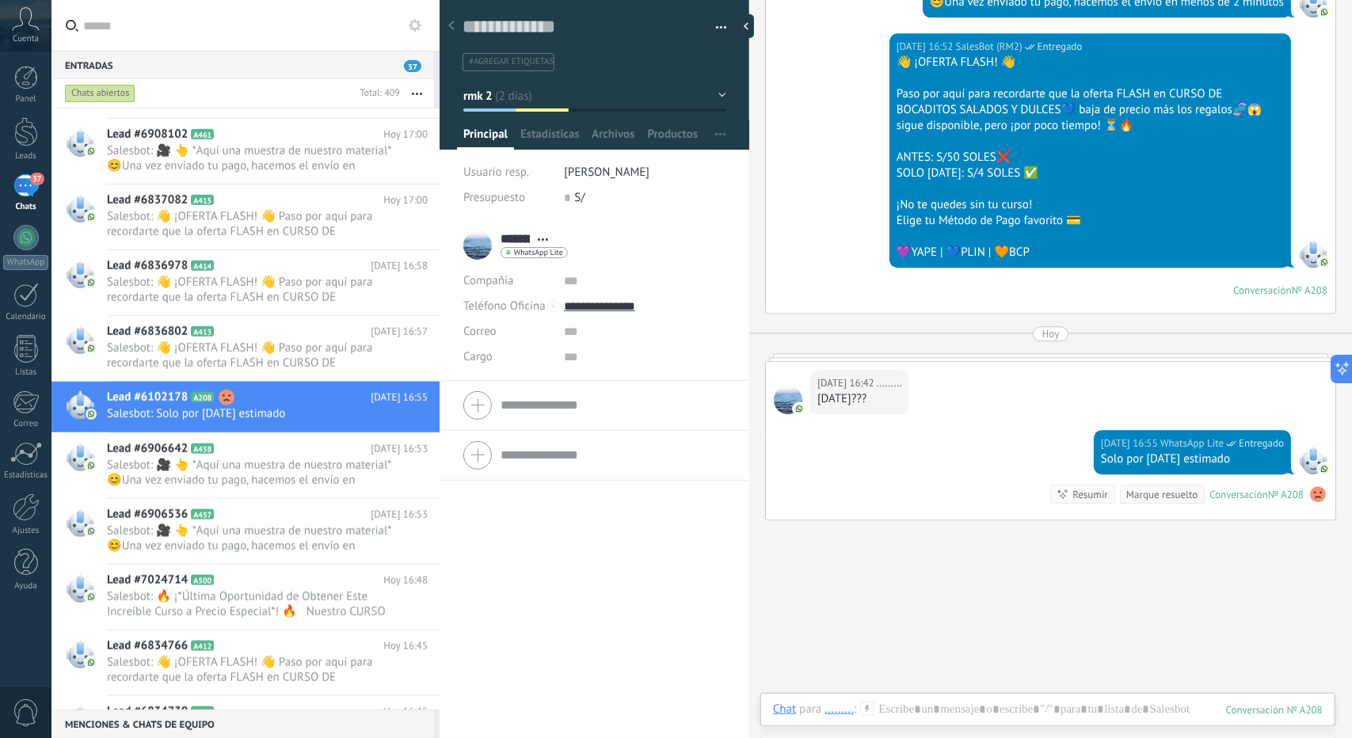
scroll to position [2718, 0]
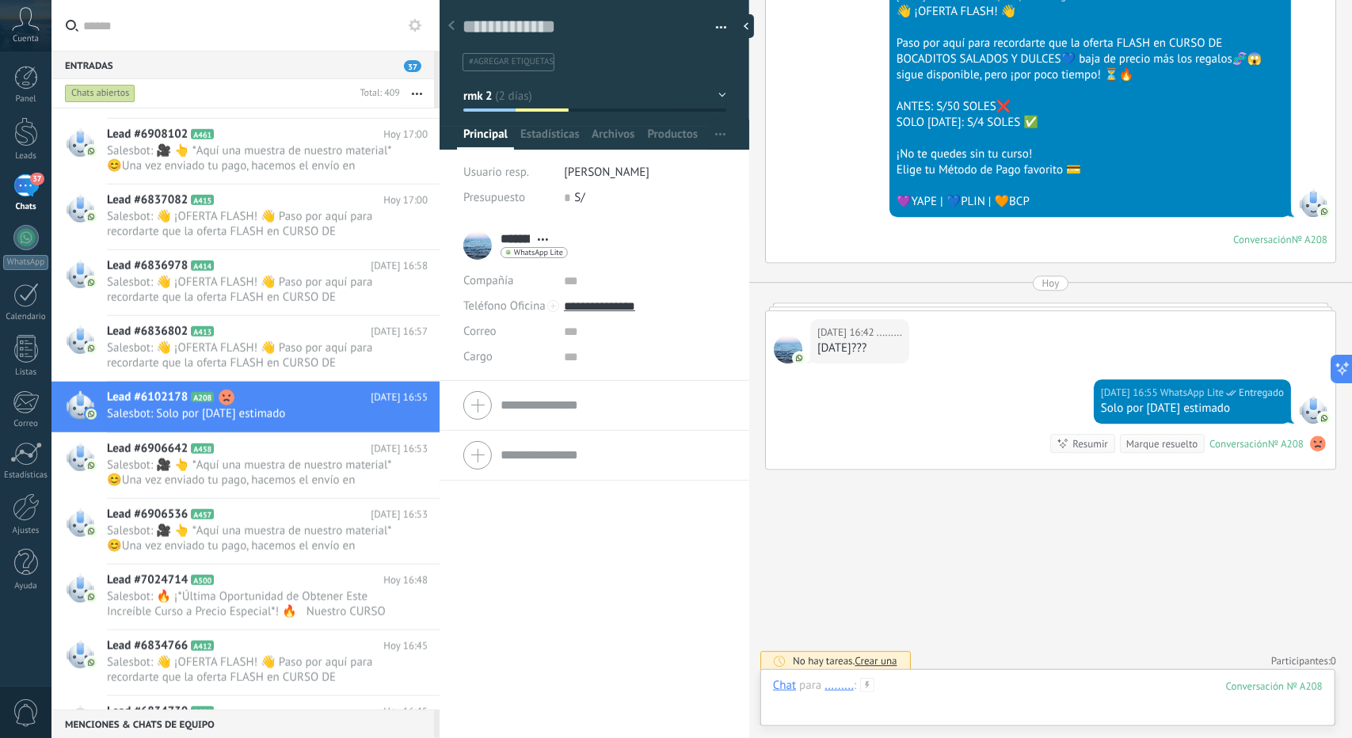
click at [960, 706] on div at bounding box center [1048, 702] width 550 height 48
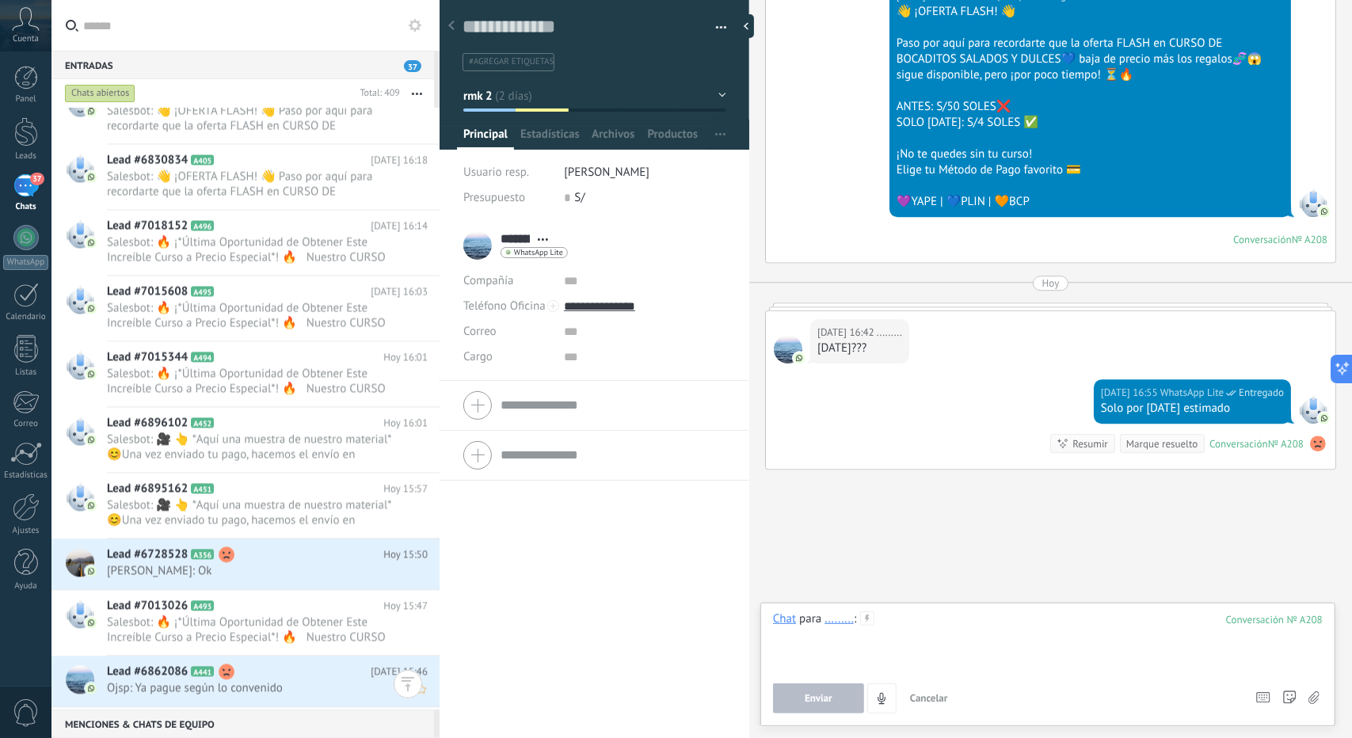
scroll to position [6335, 0]
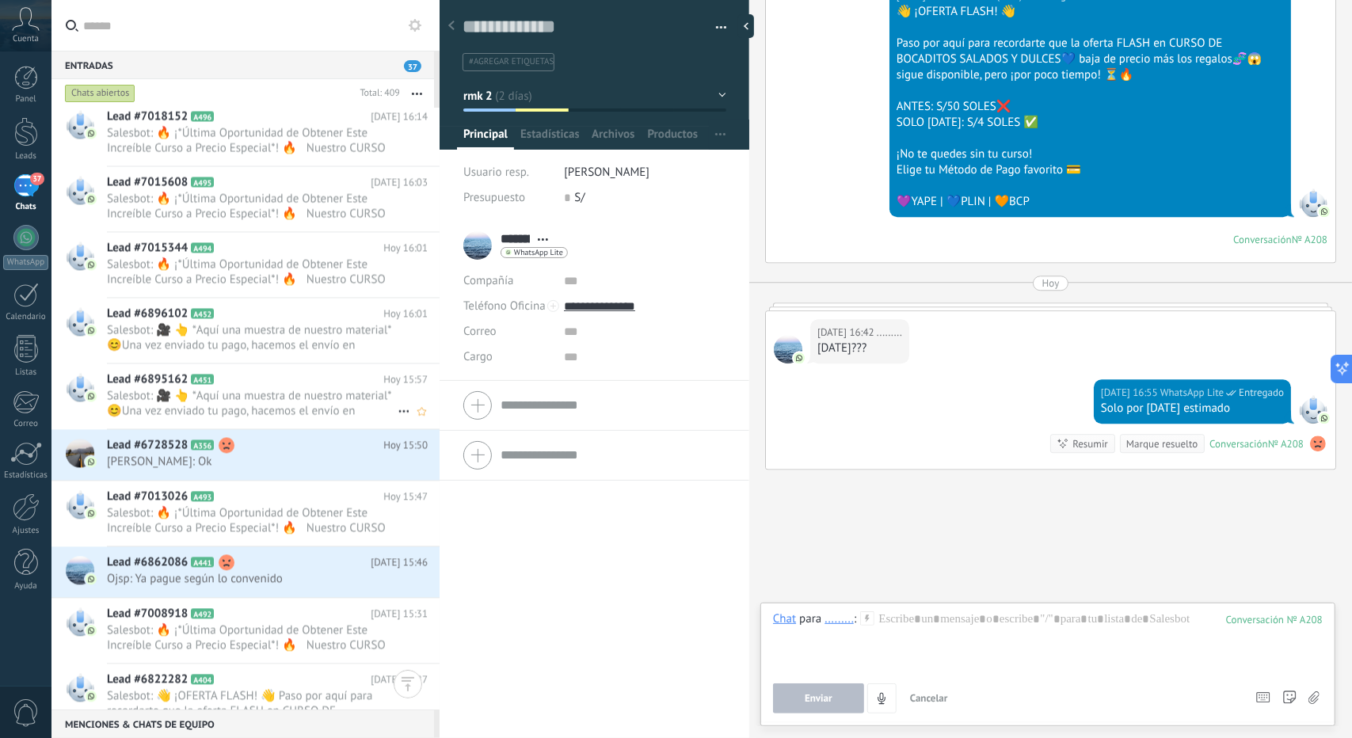
click at [276, 425] on div "Lead #6895162 A451 [DATE] 15:57 Salesbot: 🎥 👆 *Aquí una muestra de nuestro mate…" at bounding box center [245, 396] width 388 height 66
click at [278, 441] on h2 "Lead #6728528 A356" at bounding box center [245, 445] width 276 height 16
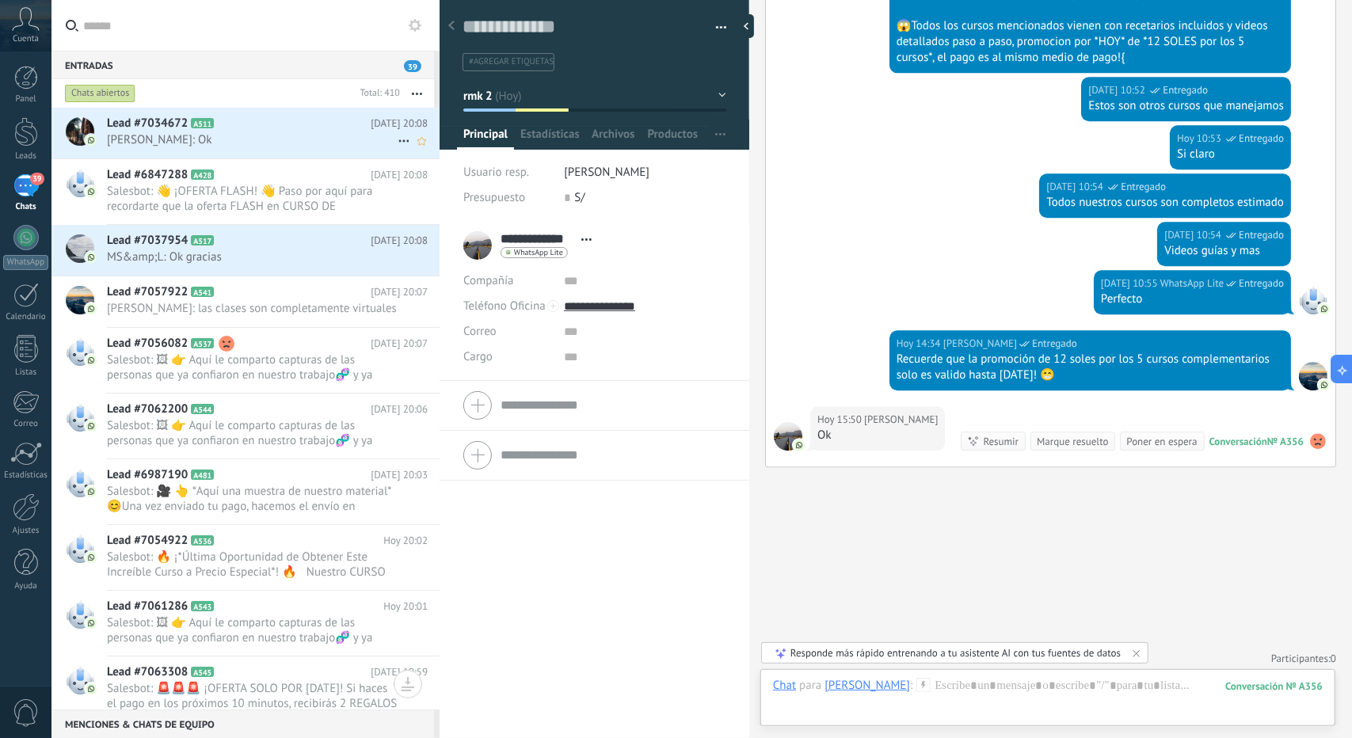
drag, startPoint x: 291, startPoint y: 129, endPoint x: 291, endPoint y: 140, distance: 11.1
click at [291, 130] on h2 "Lead #7034672 A511" at bounding box center [239, 124] width 264 height 16
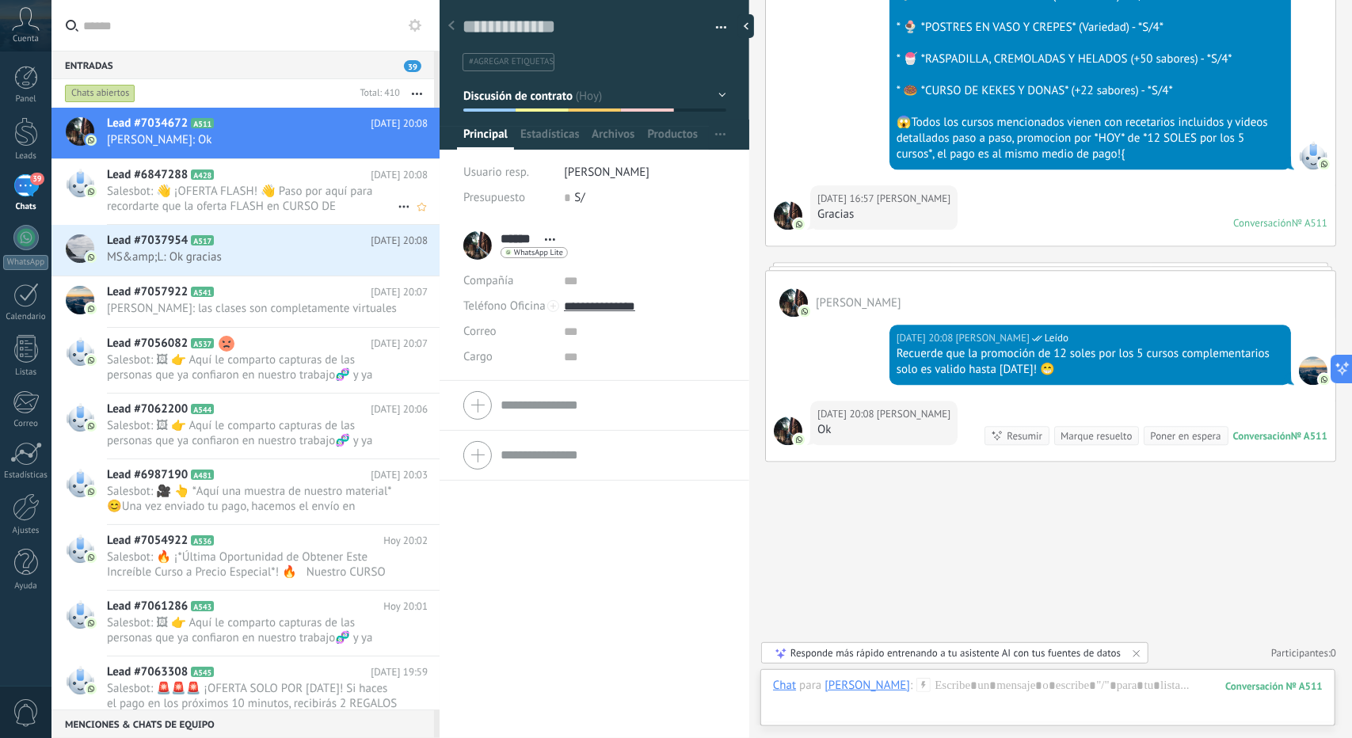
click at [188, 209] on span "Salesbot: 👋 ¡OFERTA FLASH! 👋 Paso por aquí para recordarte que la oferta FLASH …" at bounding box center [252, 199] width 291 height 30
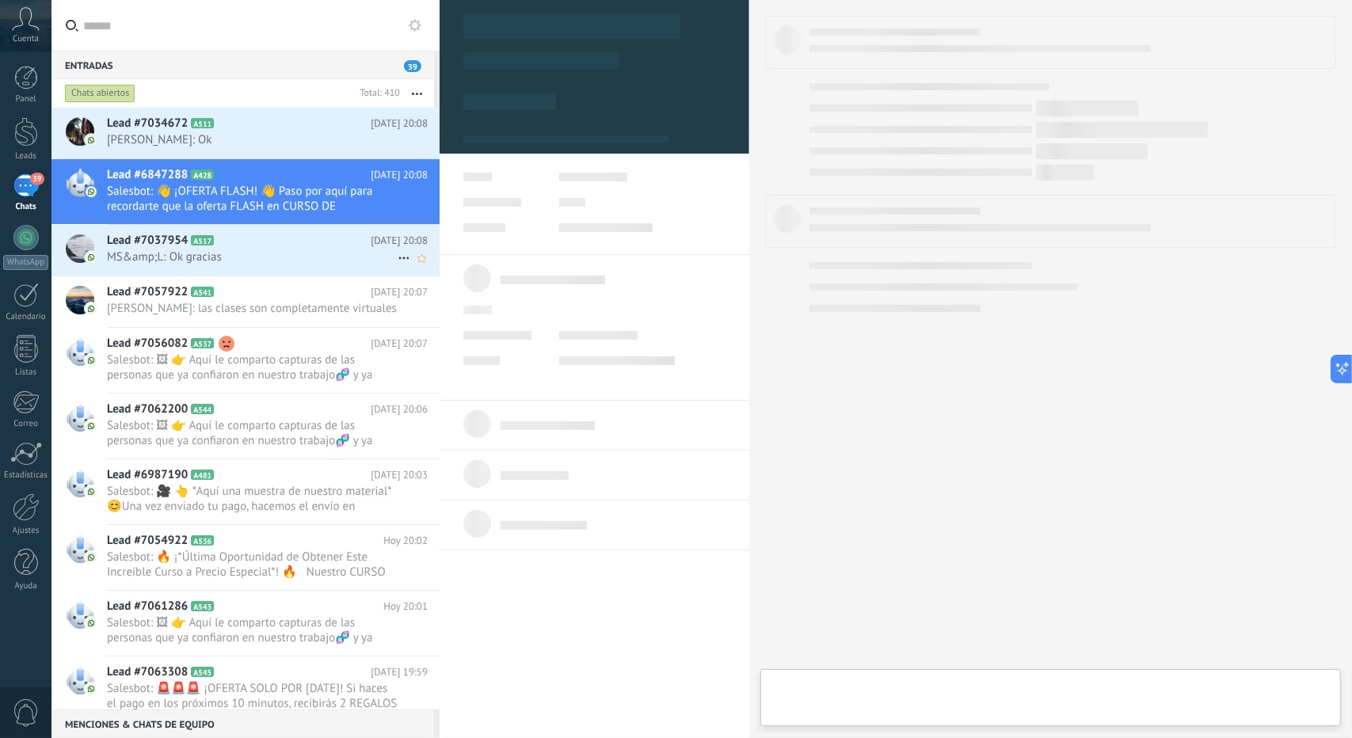
click at [226, 246] on icon at bounding box center [227, 241] width 16 height 16
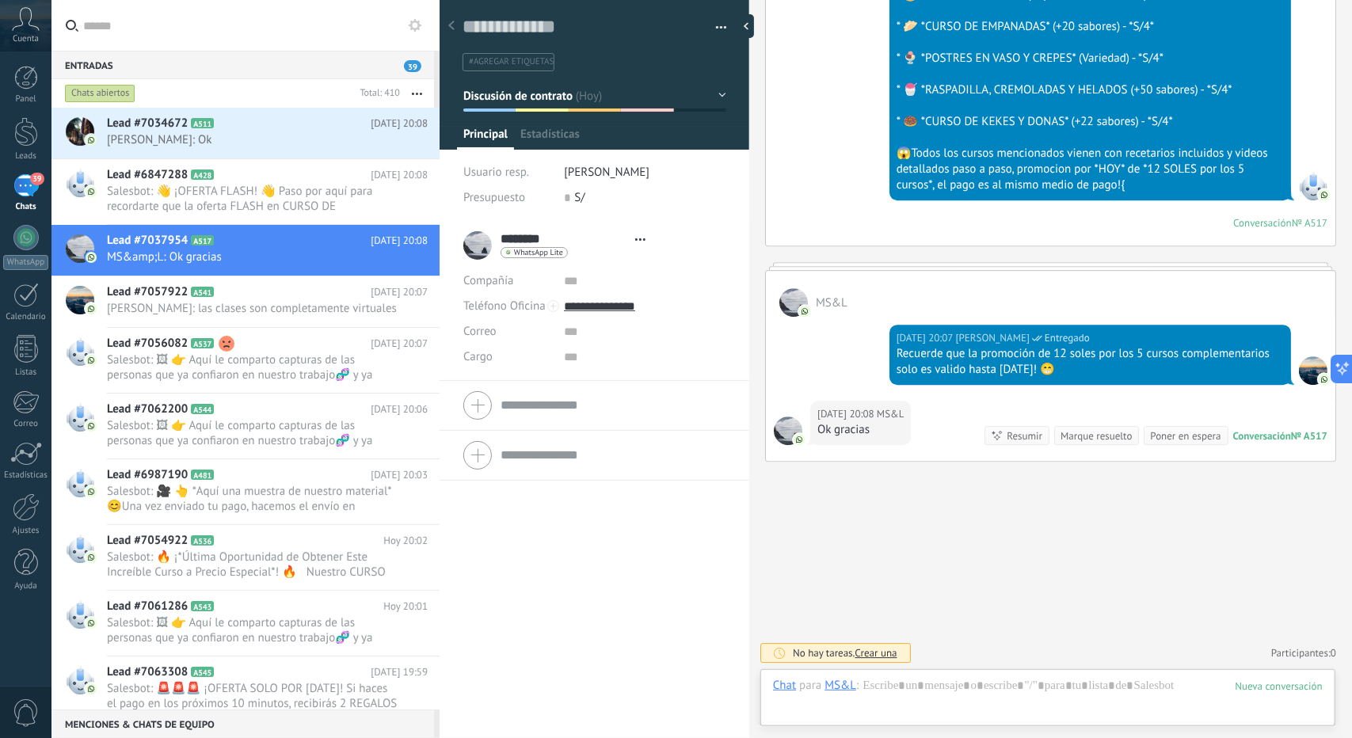
scroll to position [24, 0]
click at [295, 297] on h2 "Lead #7057922 A541" at bounding box center [239, 292] width 264 height 16
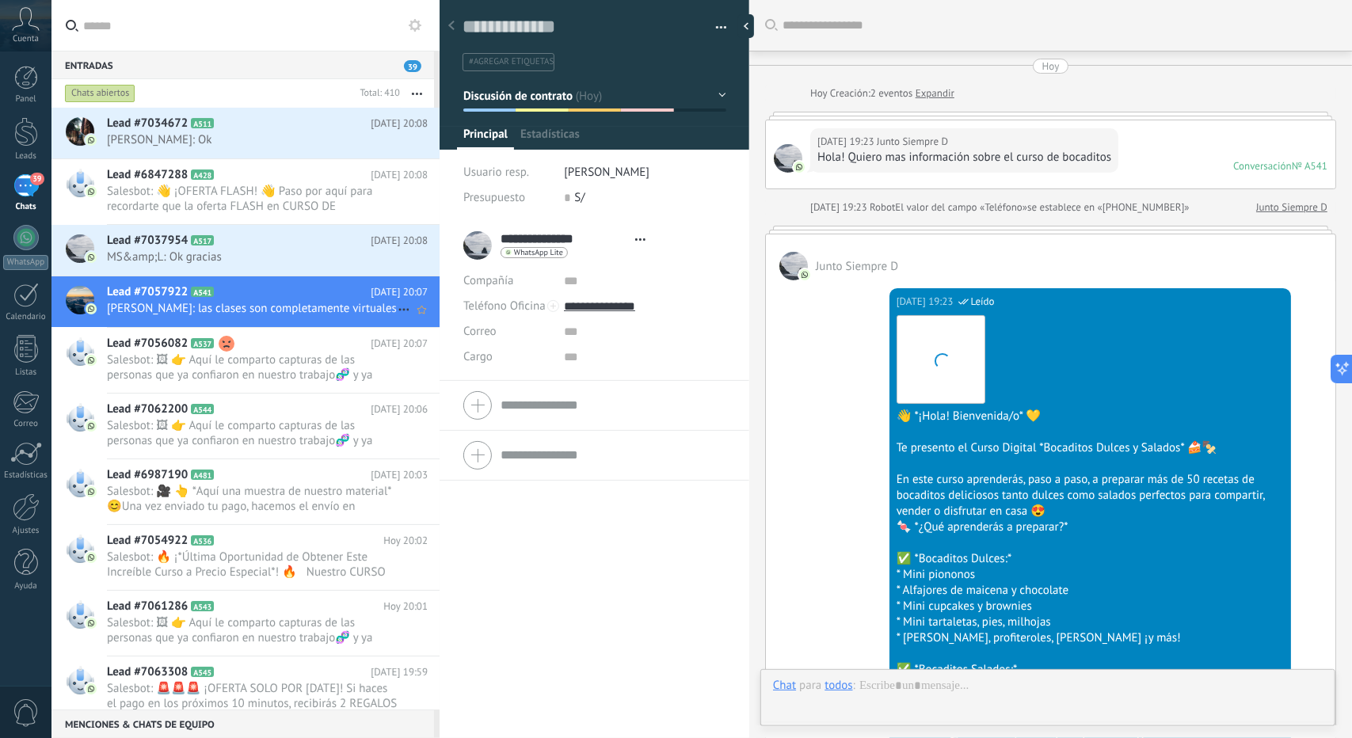
scroll to position [1305, 0]
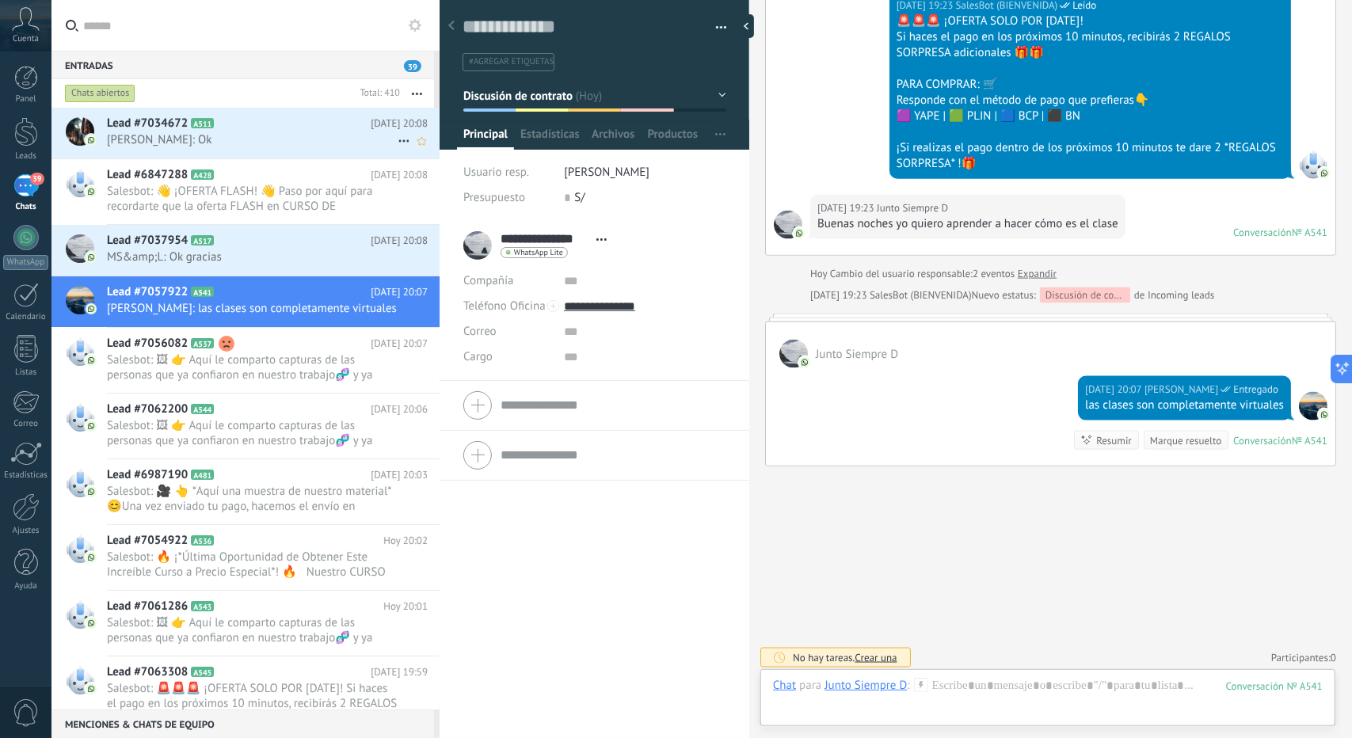
click at [250, 150] on div "Lead #7034672 A511 [DATE] 20:08 [PERSON_NAME]: Ok" at bounding box center [273, 133] width 333 height 50
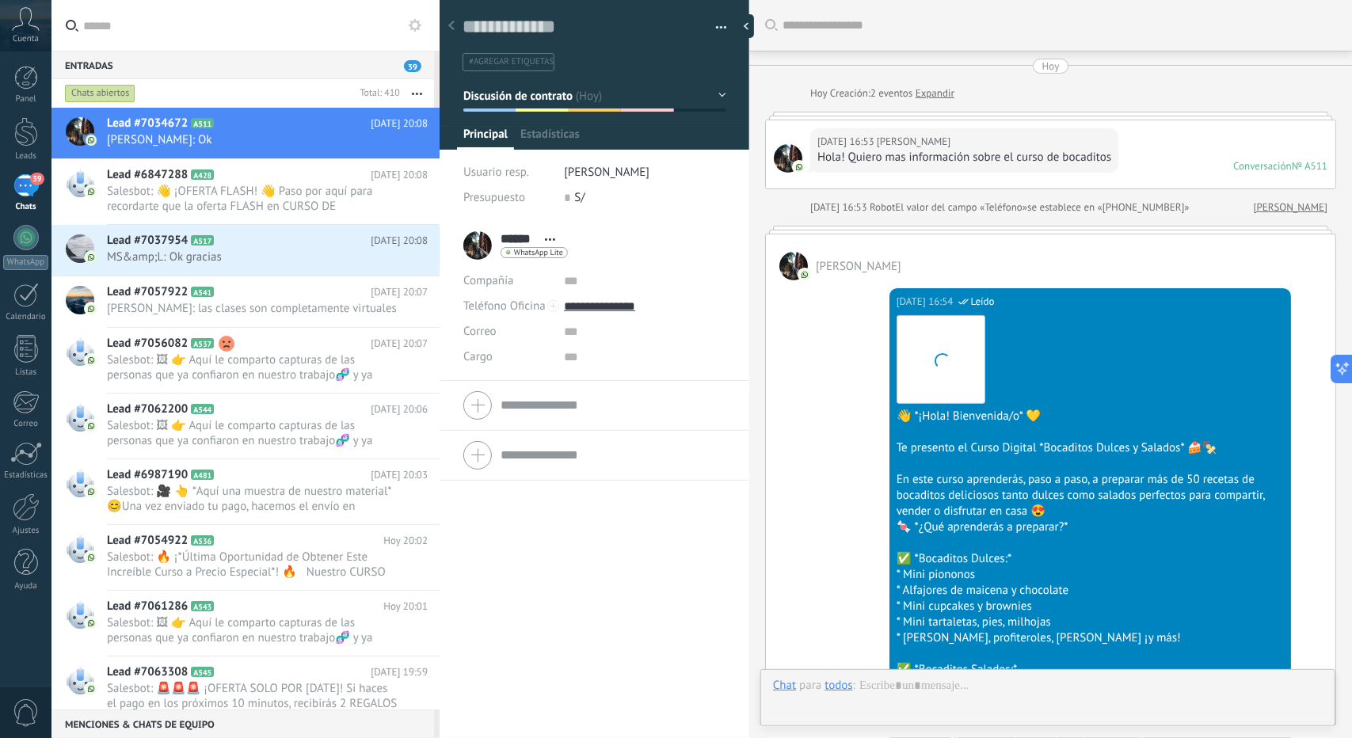
scroll to position [2470, 0]
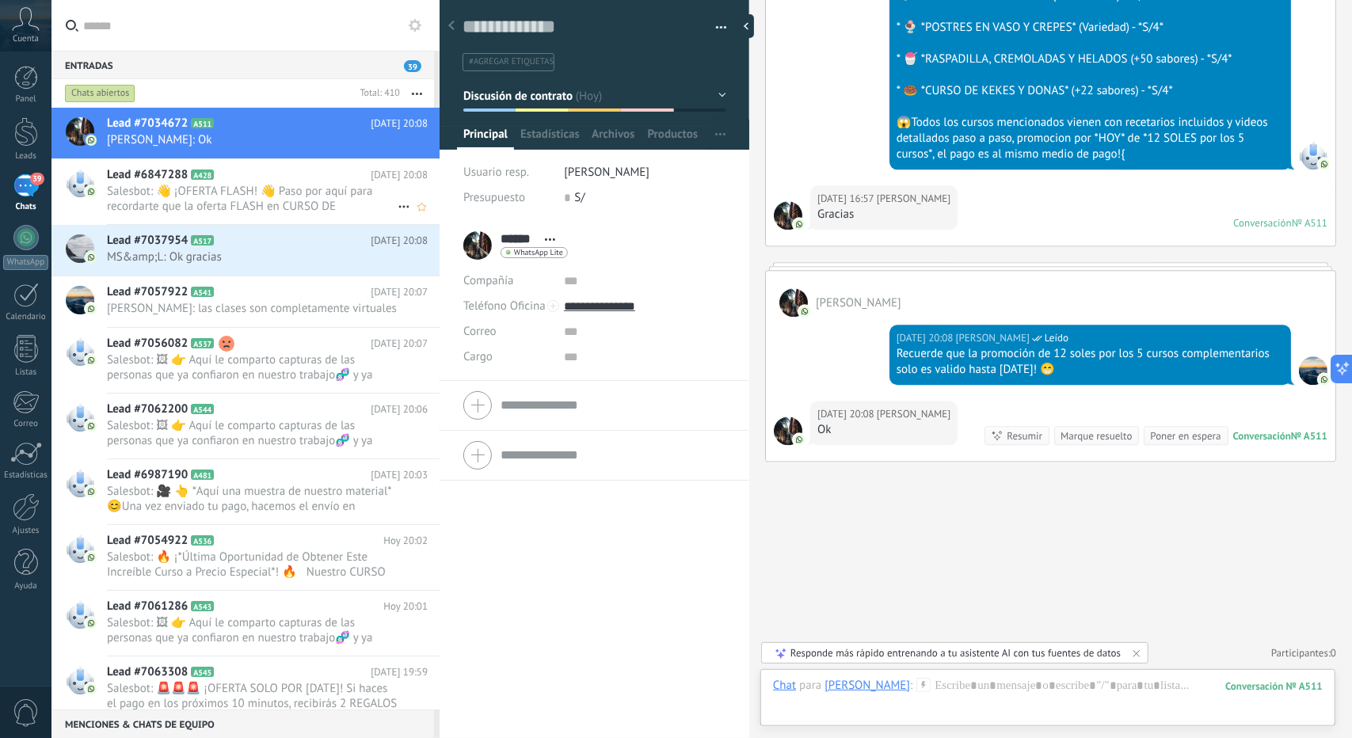
click at [307, 211] on span "Salesbot: 👋 ¡OFERTA FLASH! 👋 Paso por aquí para recordarte que la oferta FLASH …" at bounding box center [252, 199] width 291 height 30
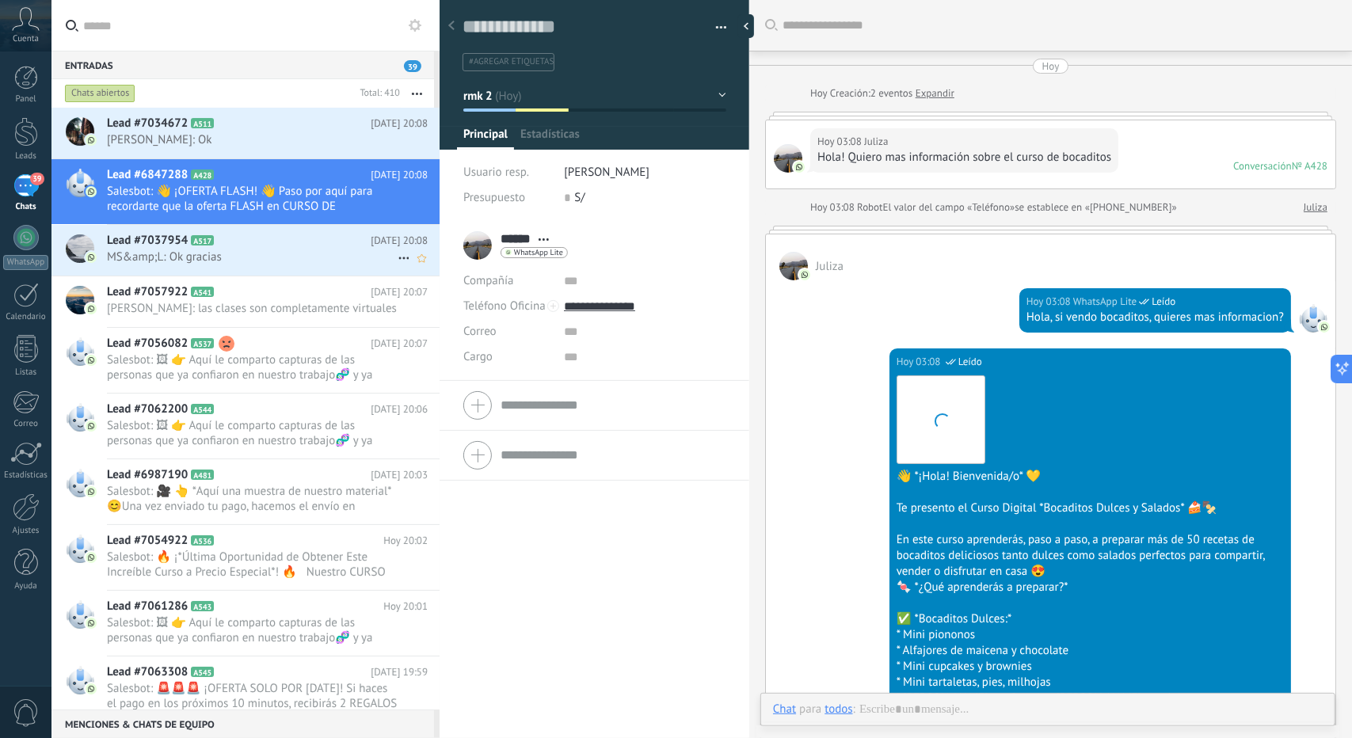
scroll to position [2237, 0]
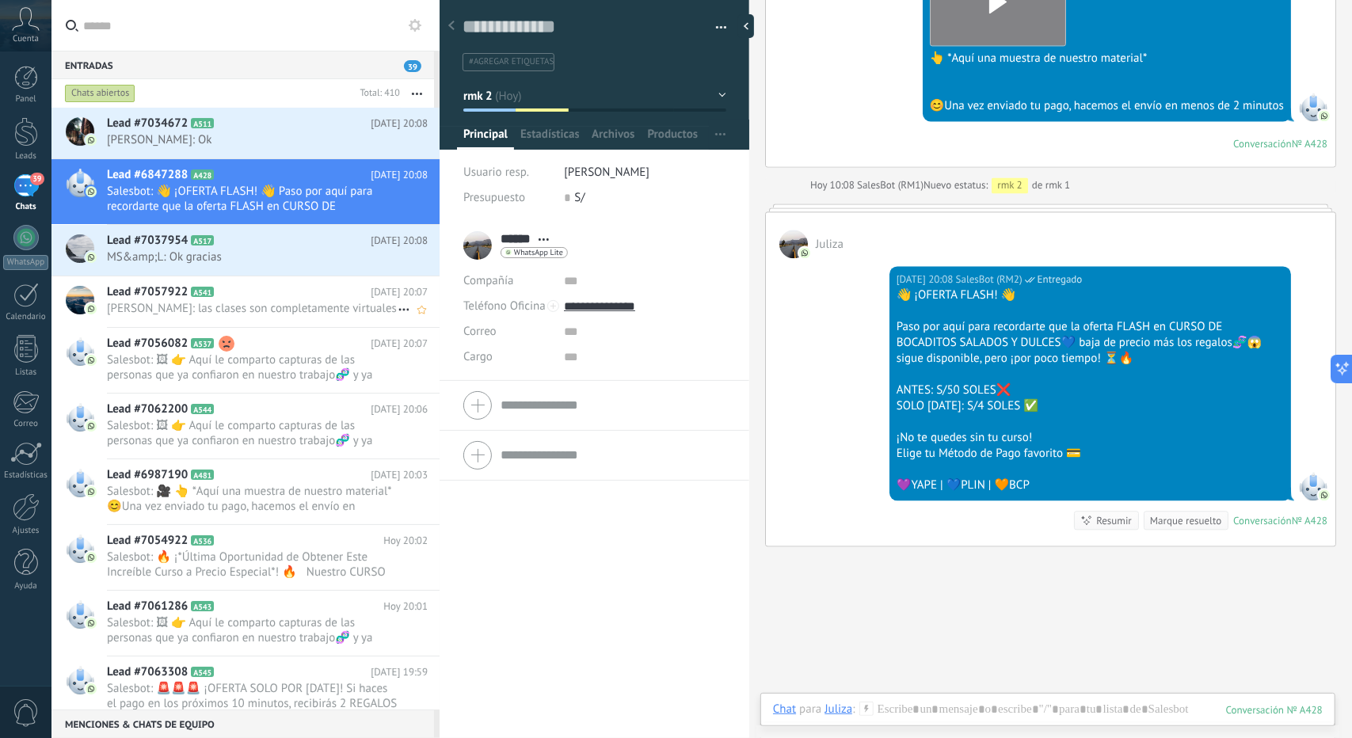
click at [302, 310] on span "[PERSON_NAME]: las clases son completamente virtuales" at bounding box center [252, 308] width 291 height 15
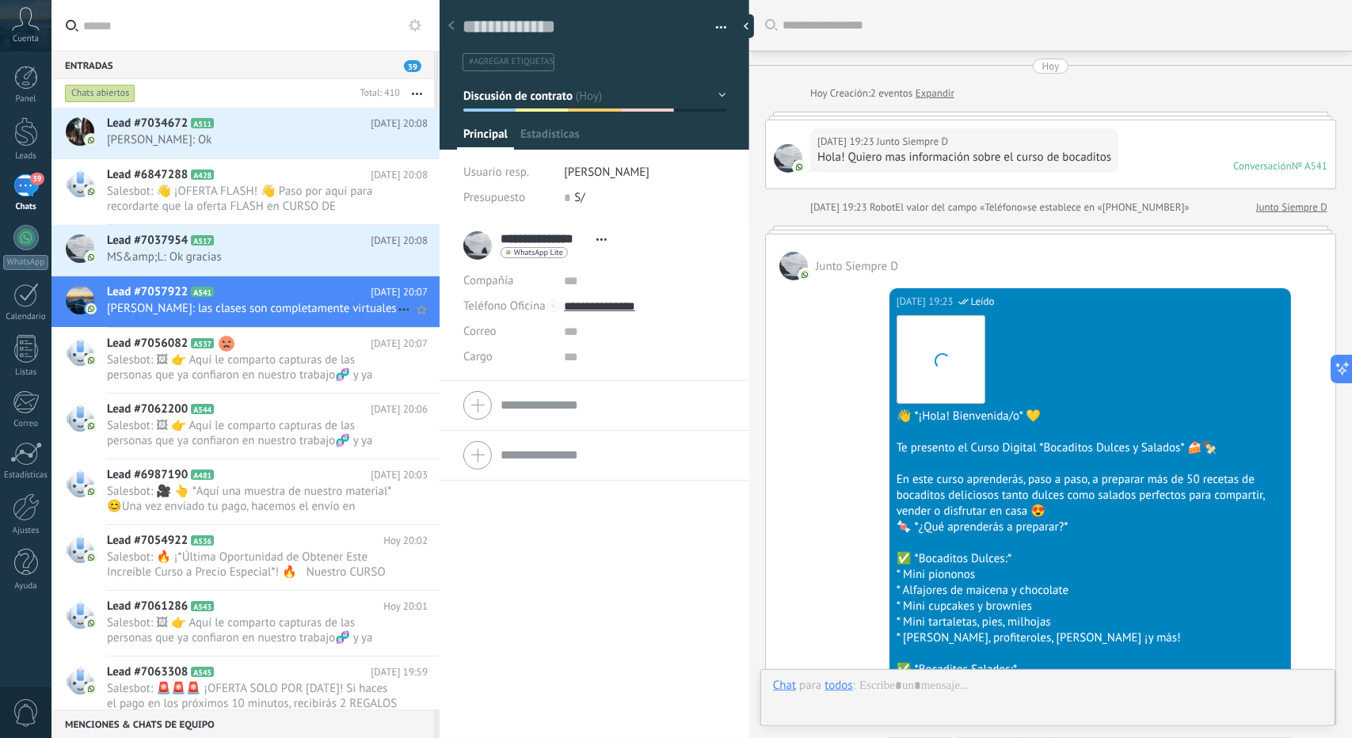
scroll to position [1305, 0]
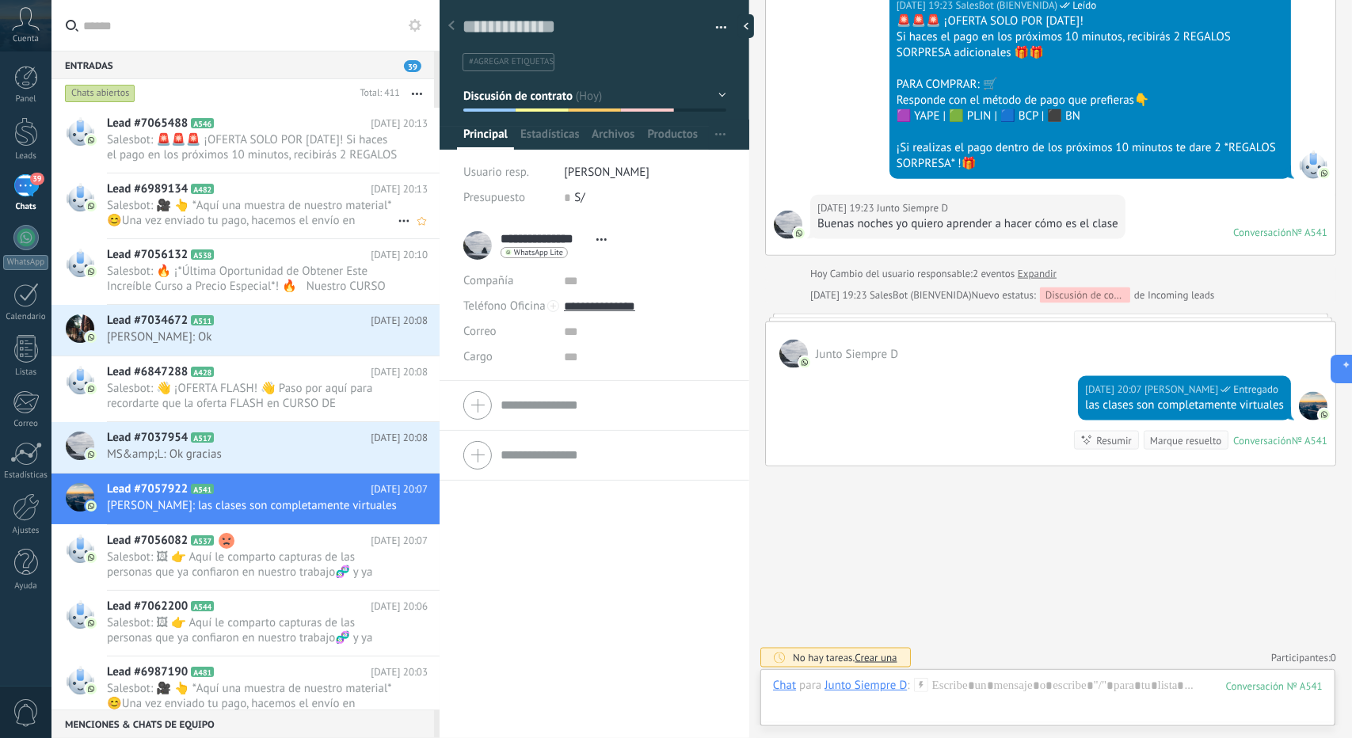
click at [205, 181] on h2 "Lead #6989134 A482" at bounding box center [239, 189] width 264 height 16
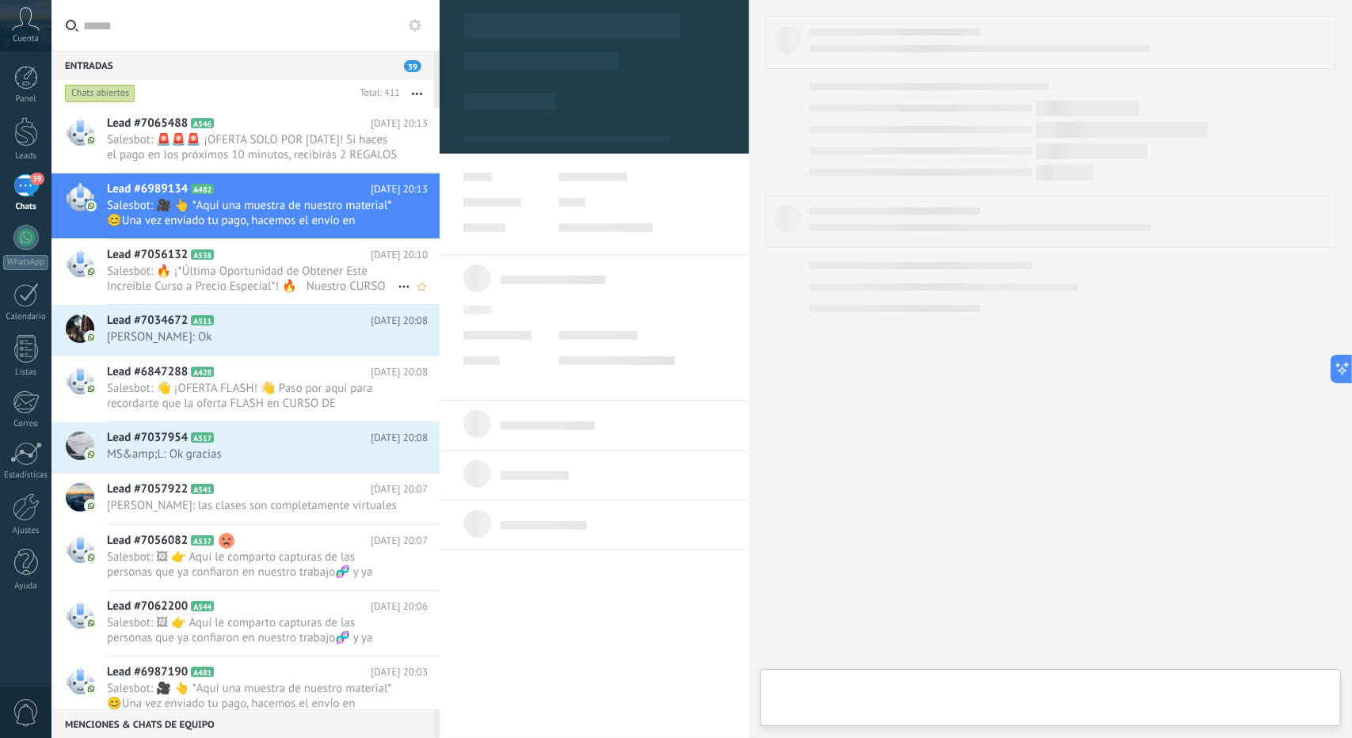
click at [234, 267] on span "Salesbot: 🔥 ¡*Última Oportunidad de Obtener Este Increíble Curso a Precio Espec…" at bounding box center [252, 279] width 291 height 30
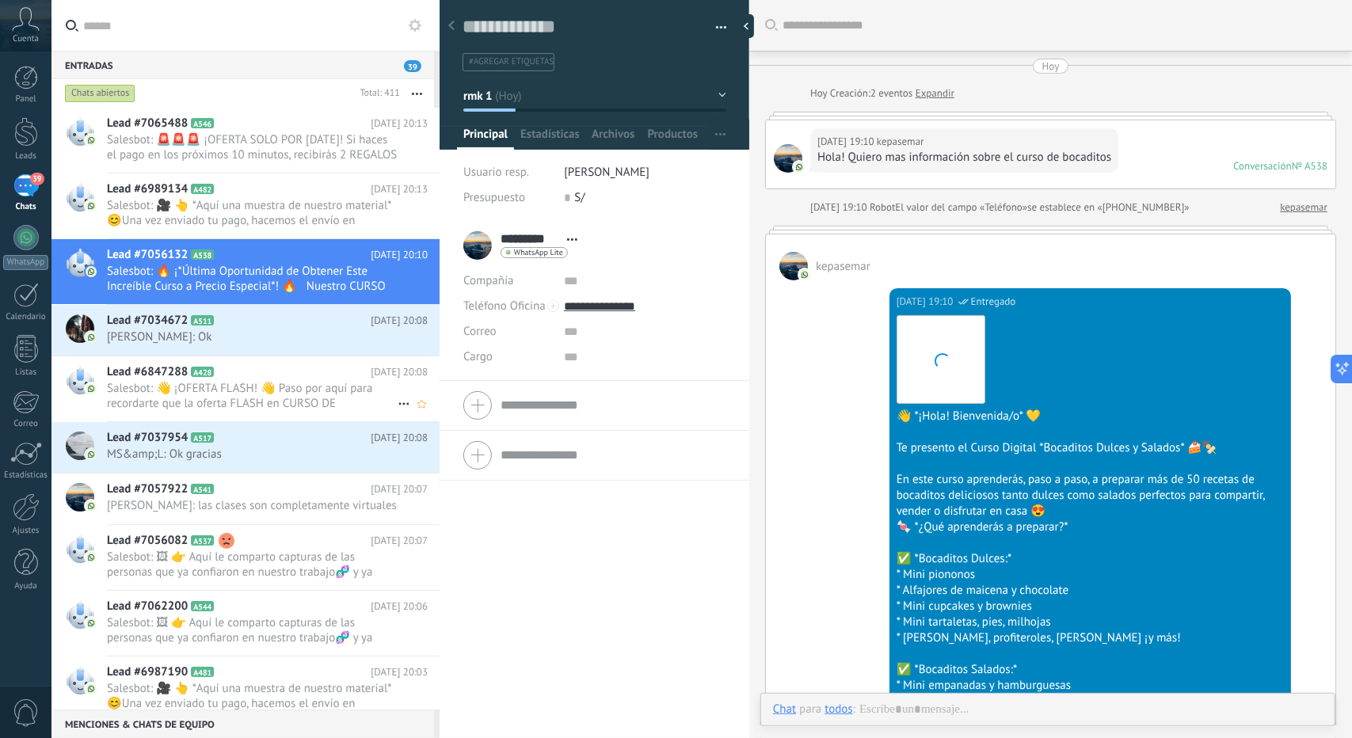
scroll to position [1654, 0]
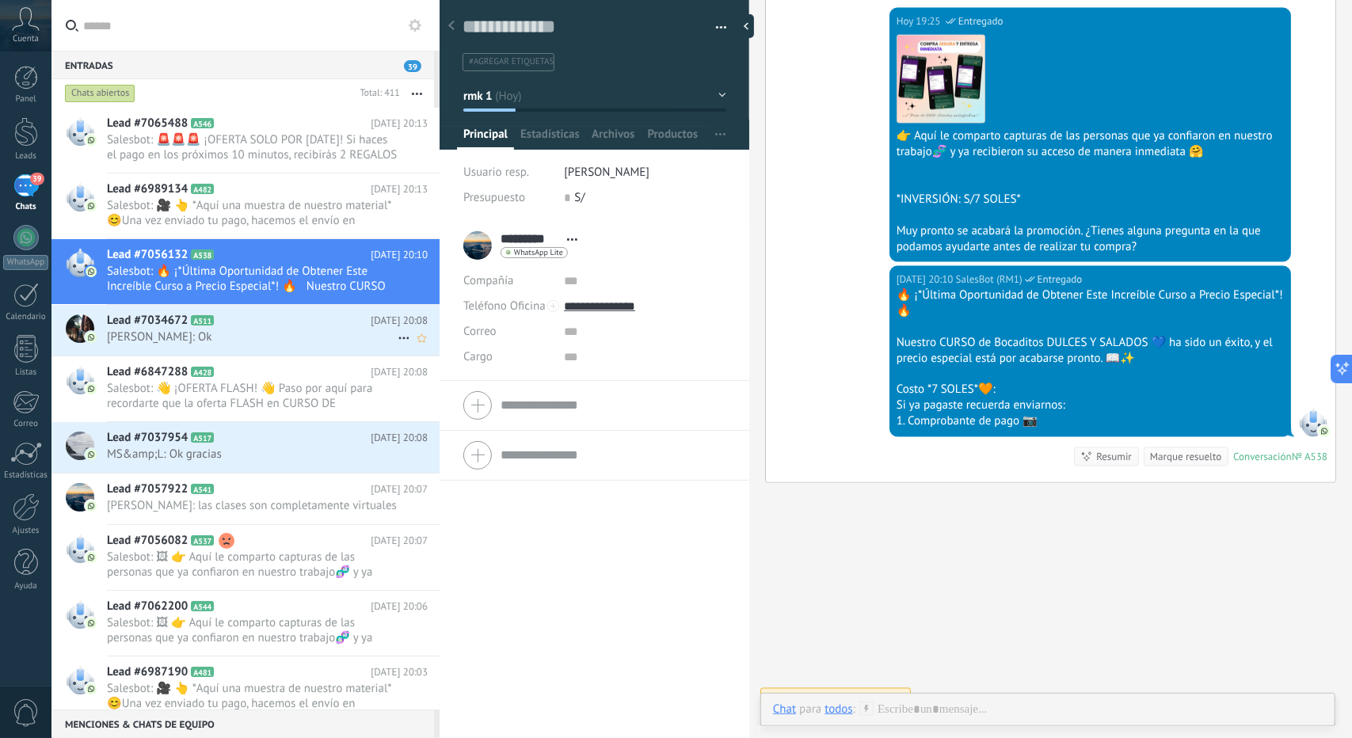
click at [219, 337] on span "[PERSON_NAME]: Ok" at bounding box center [252, 336] width 291 height 15
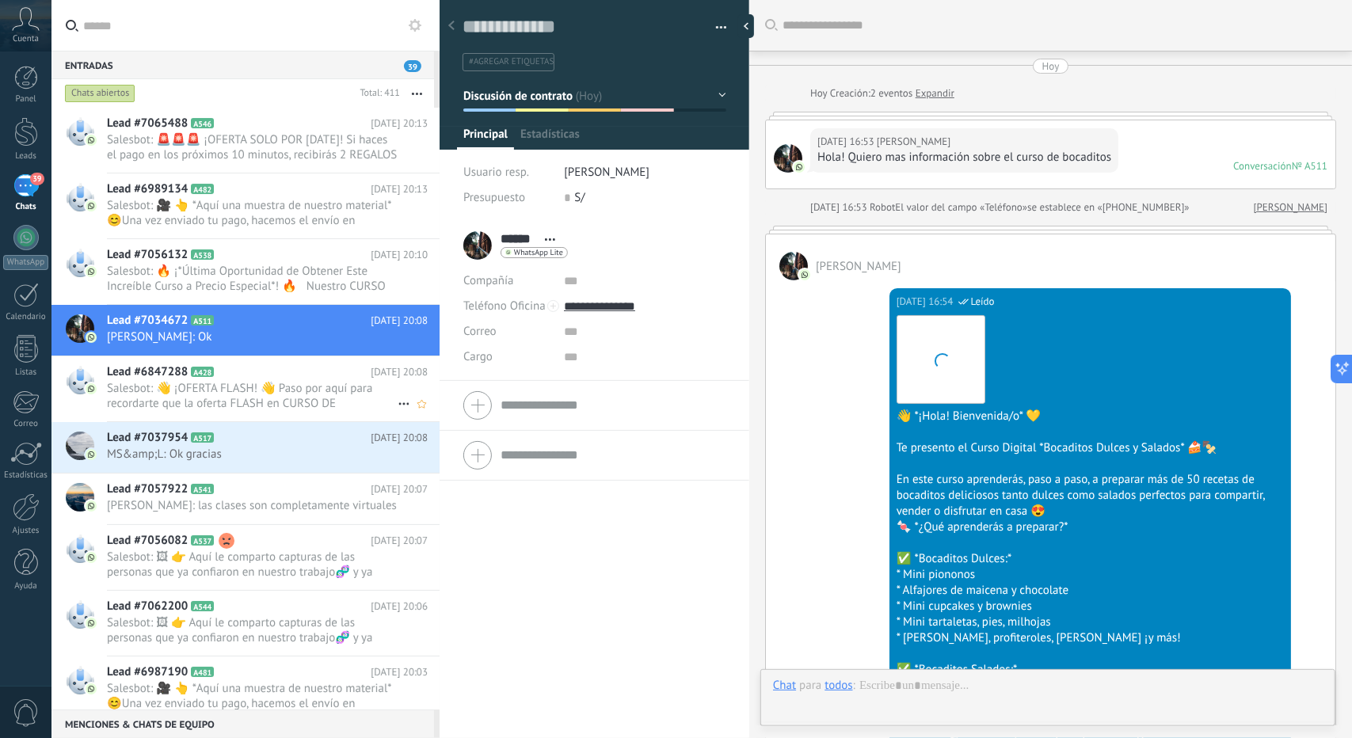
scroll to position [2470, 0]
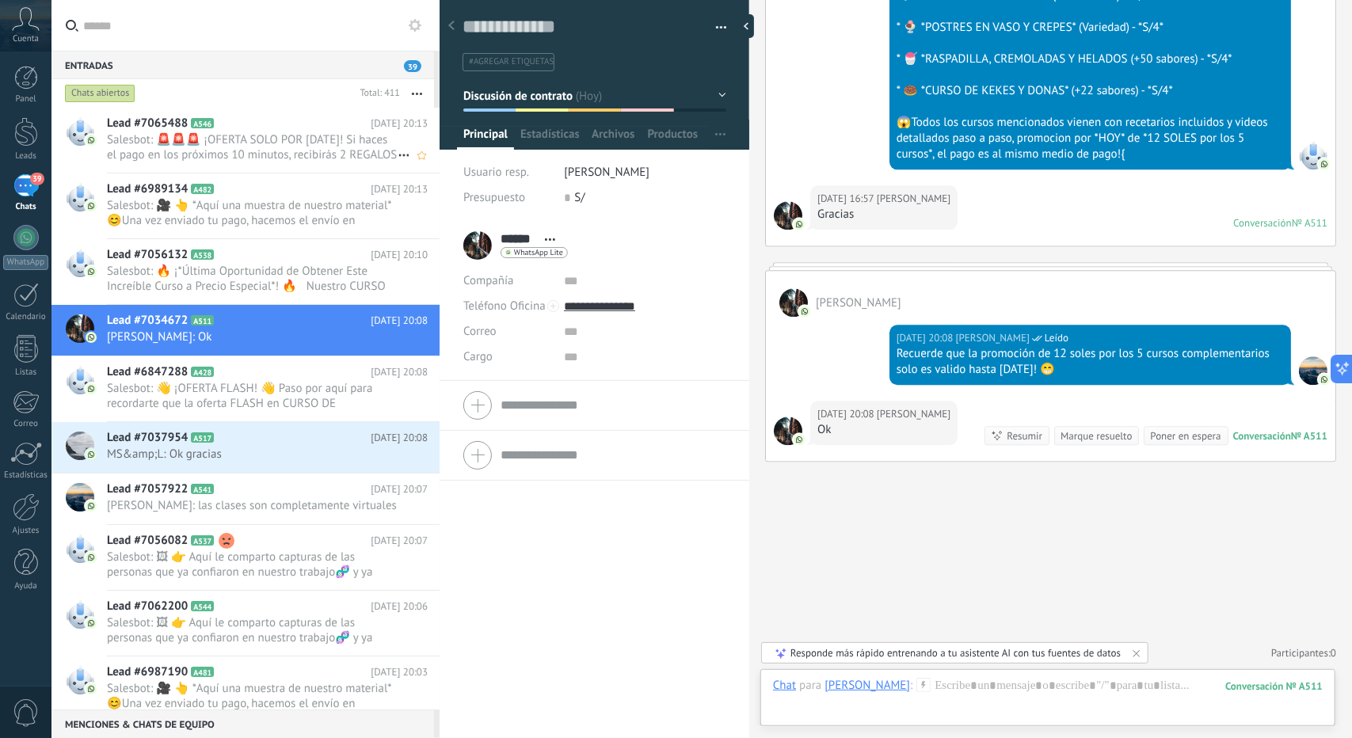
click at [283, 136] on span "Salesbot: 🚨🚨🚨 ¡OFERTA SOLO POR [DATE]! Si haces el pago en los próximos 10 minu…" at bounding box center [252, 147] width 291 height 30
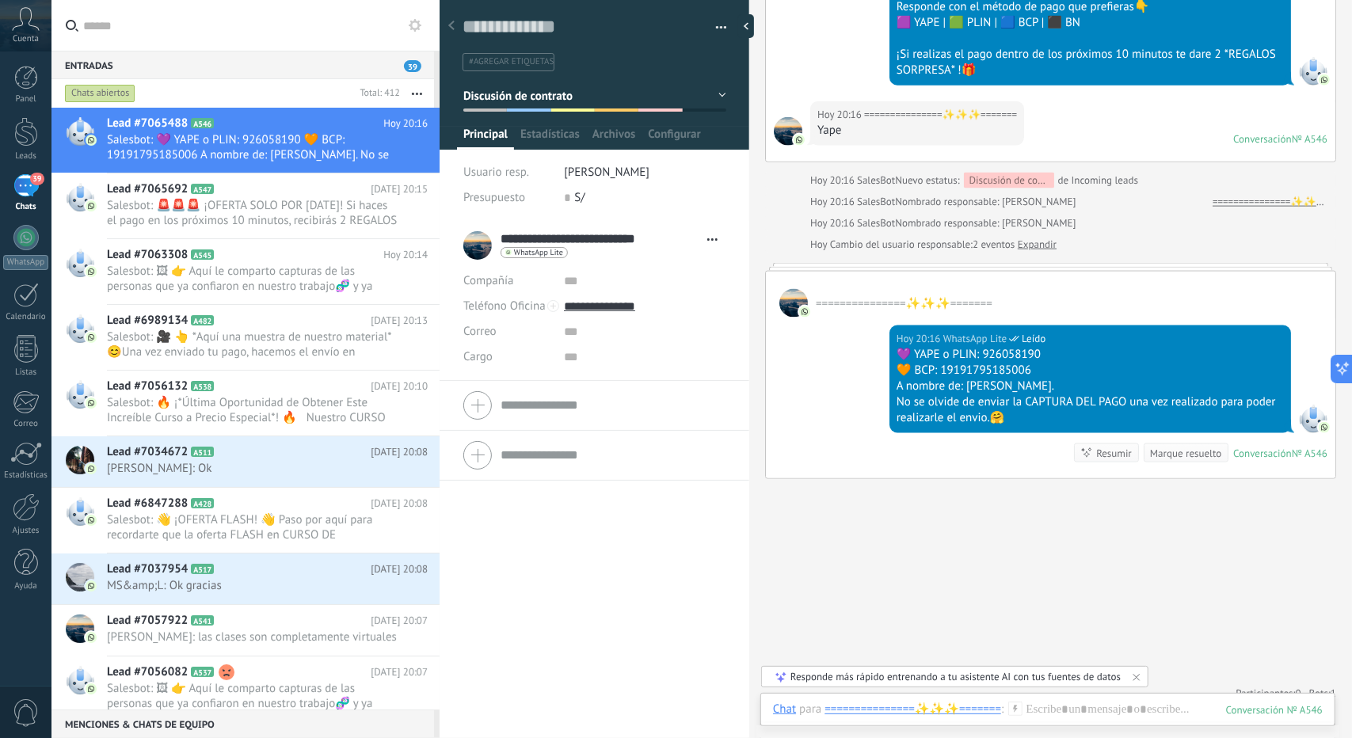
scroll to position [1411, 0]
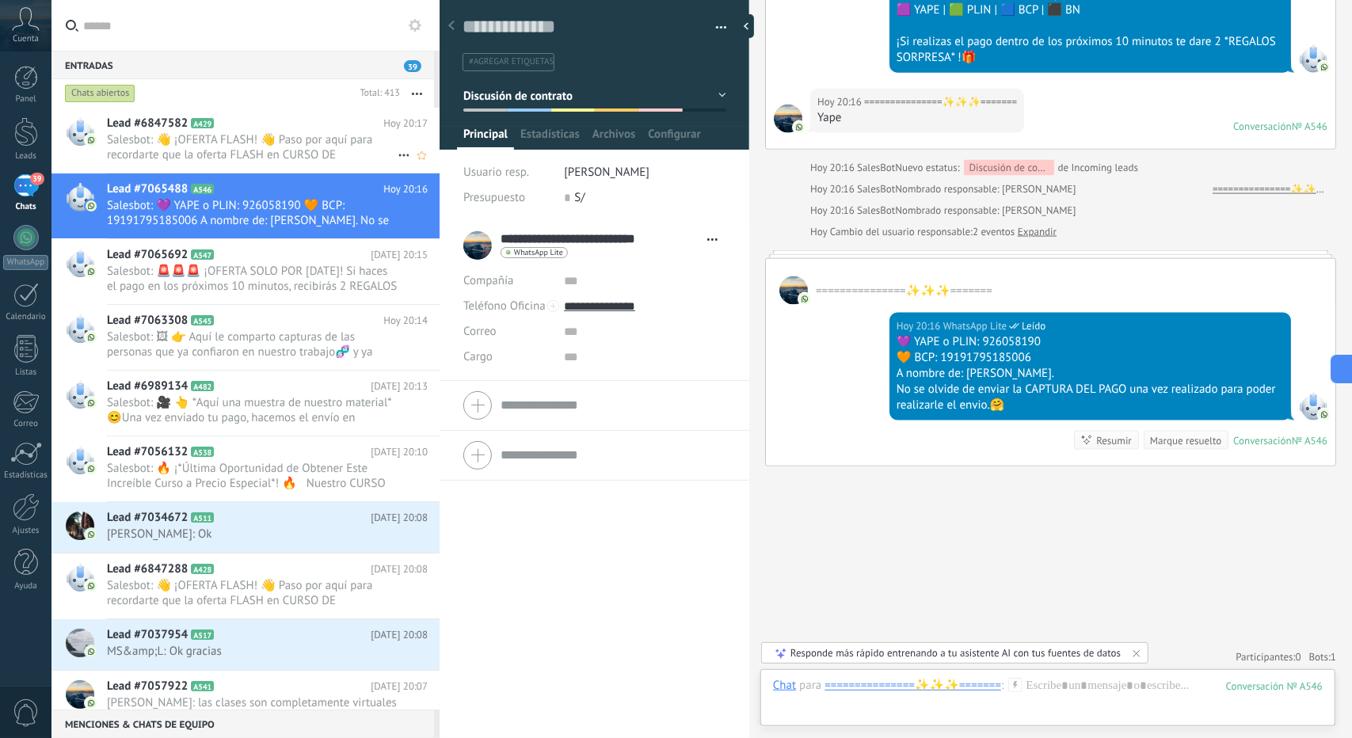
click at [215, 151] on span "Salesbot: 👋 ¡OFERTA FLASH! 👋 Paso por aquí para recordarte que la oferta FLASH …" at bounding box center [252, 147] width 291 height 30
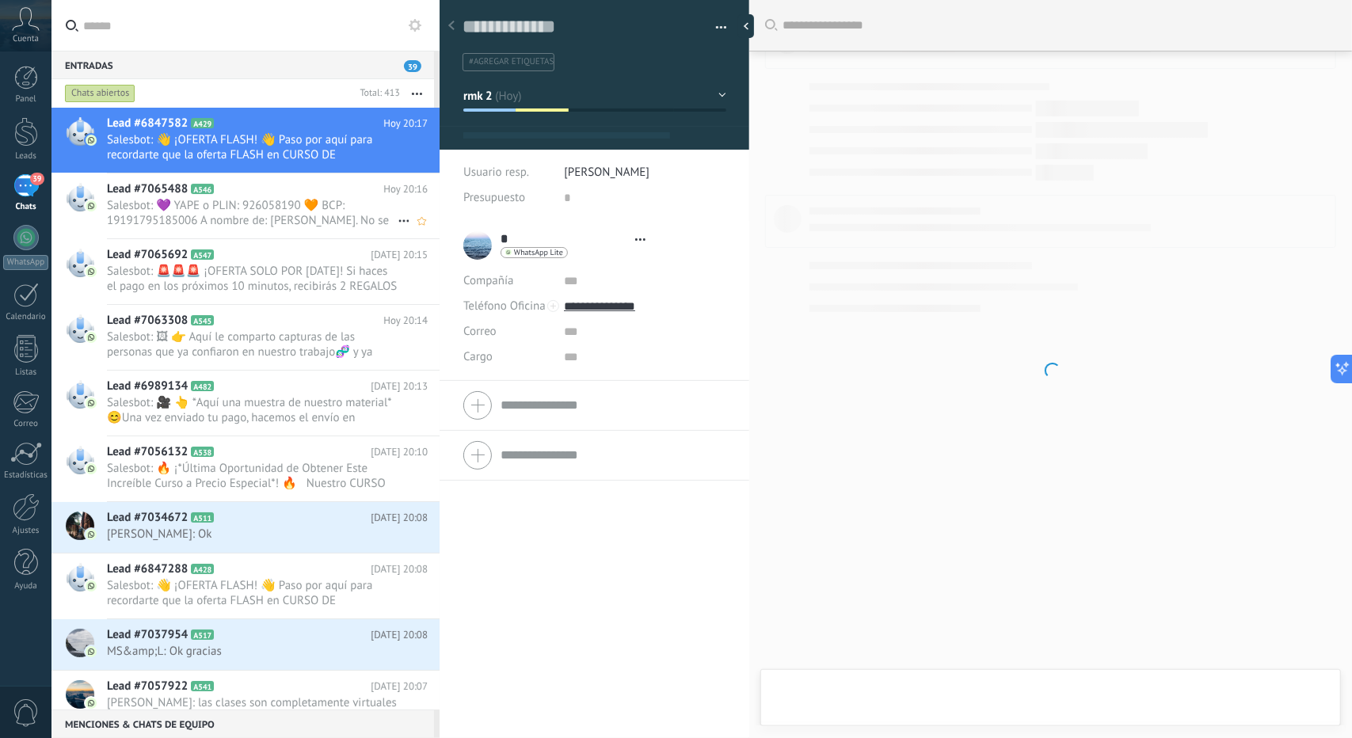
type textarea "**********"
